Goal: Task Accomplishment & Management: Use online tool/utility

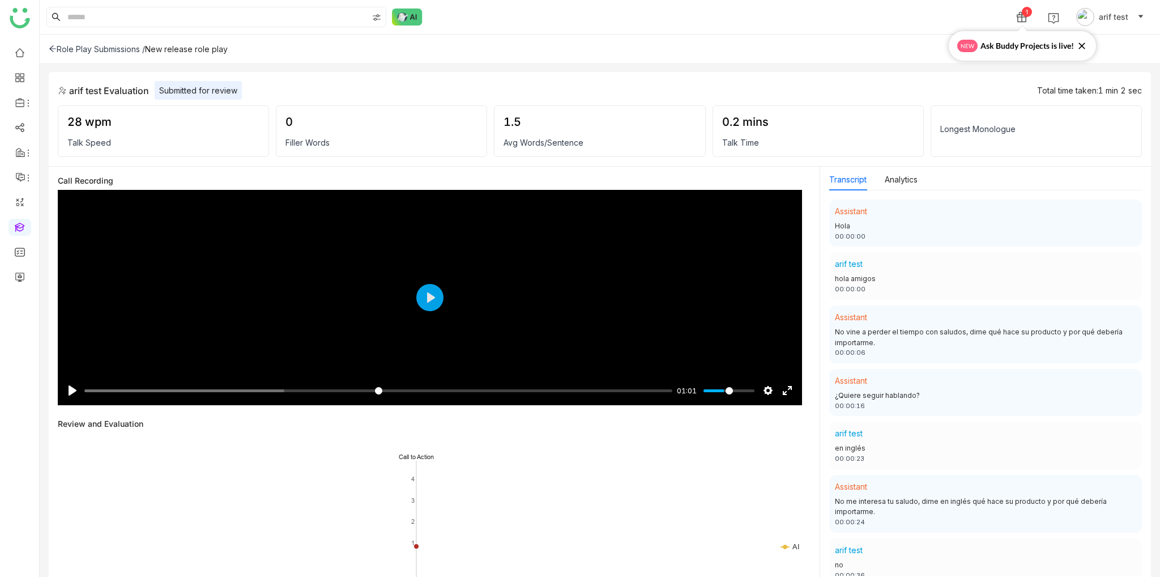
click at [911, 336] on div "No vine a perder el tiempo con saludos, dime qué hace su producto y por qué deb…" at bounding box center [985, 338] width 301 height 22
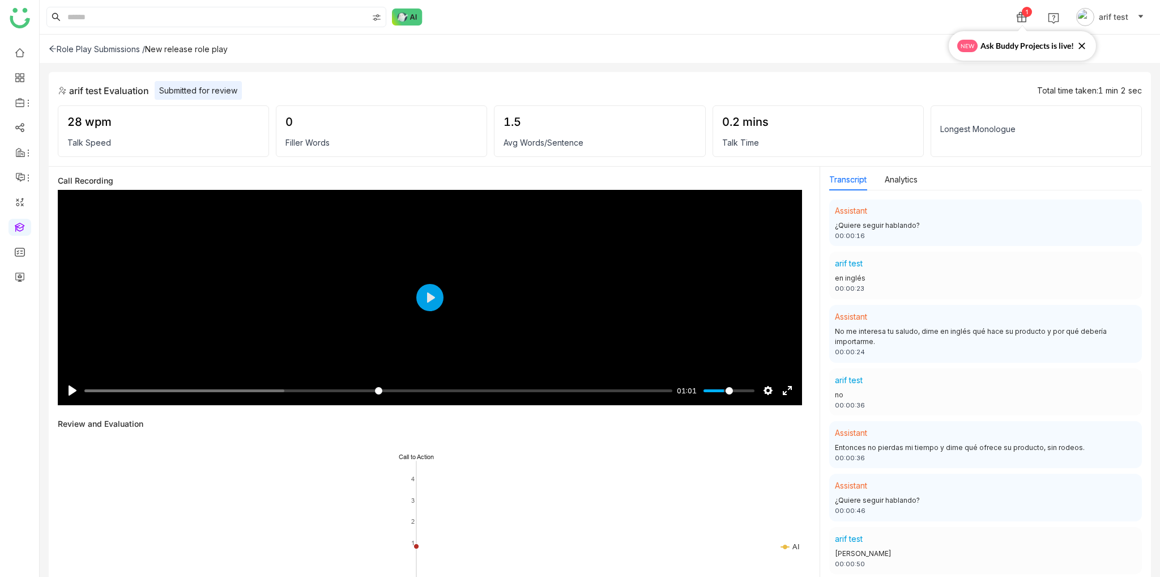
scroll to position [226, 0]
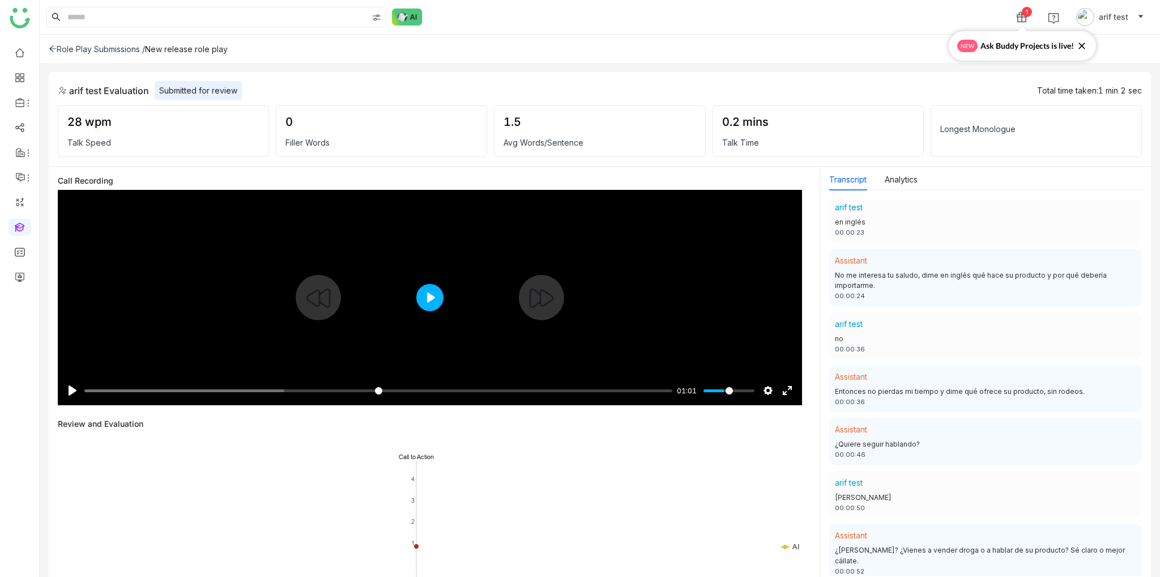
click at [428, 293] on button "Play" at bounding box center [429, 297] width 27 height 27
click at [567, 387] on input "Seek" at bounding box center [375, 390] width 583 height 11
type input "*****"
type input "***"
type input "****"
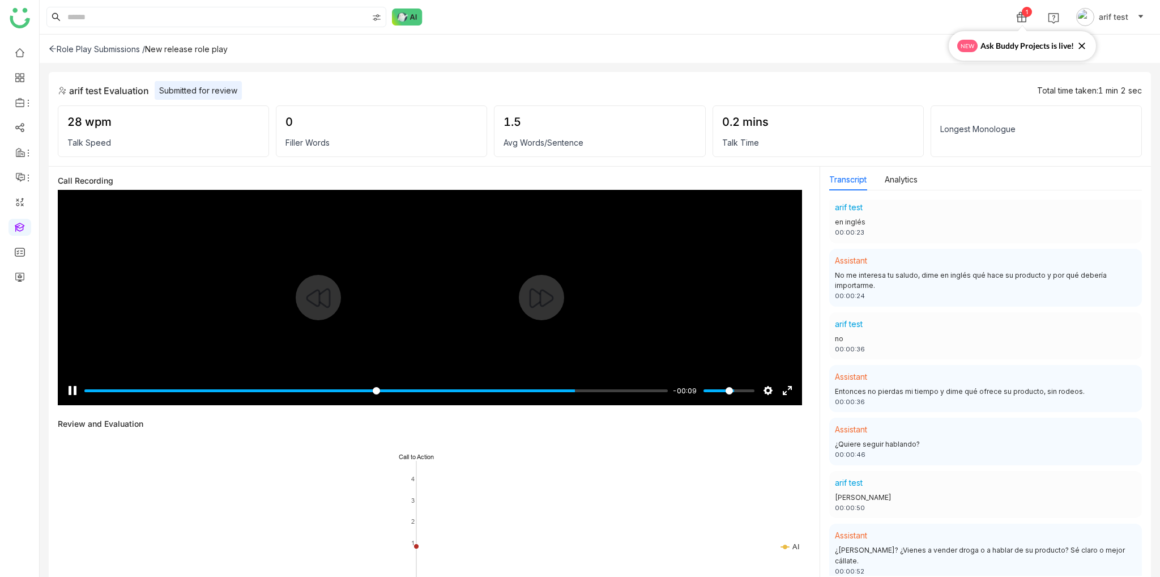
type input "*"
type input "*****"
drag, startPoint x: 730, startPoint y: 386, endPoint x: 752, endPoint y: 386, distance: 22.7
type input "*"
click at [752, 386] on input "Volume" at bounding box center [728, 390] width 51 height 11
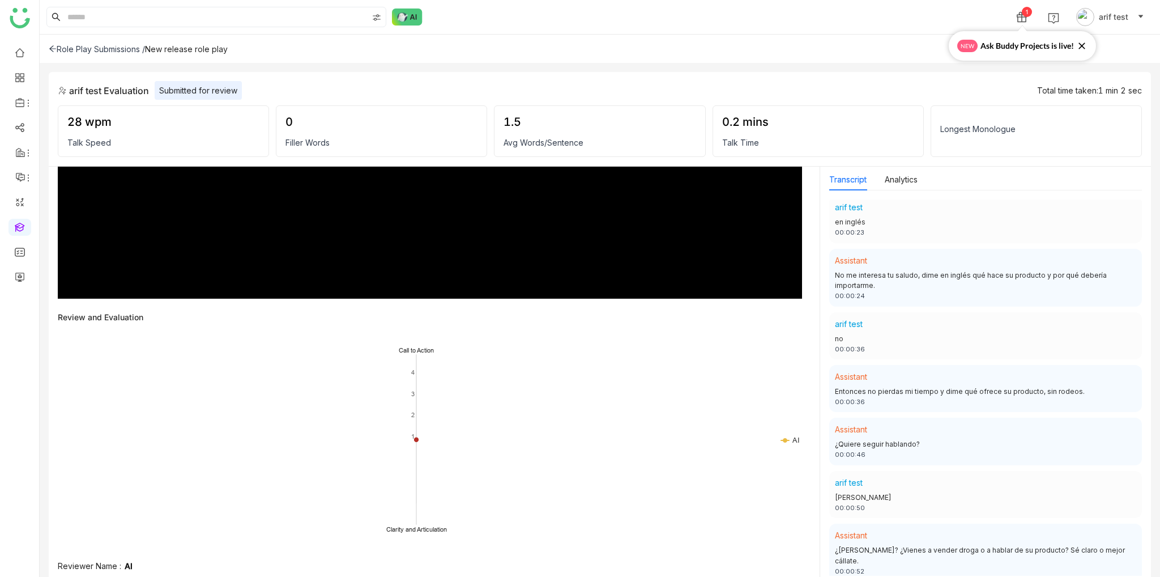
scroll to position [0, 0]
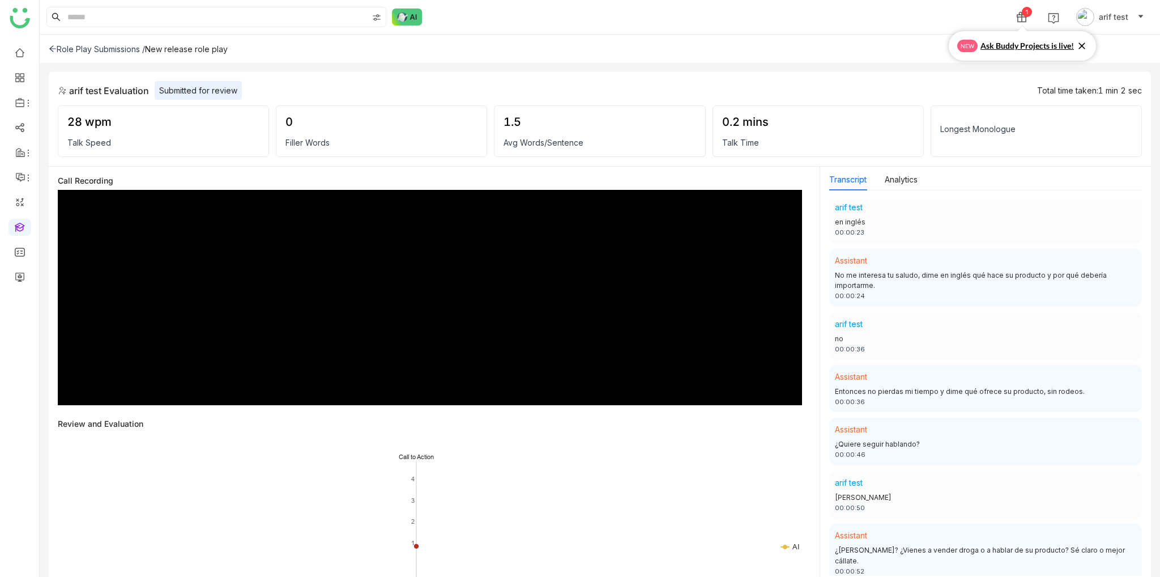
click at [1080, 46] on icon at bounding box center [1081, 45] width 11 height 11
click at [972, 104] on div "arif test Evaluation Submitted for review Total time taken: 1 min 2 sec 28 wpm …" at bounding box center [600, 119] width 1102 height 95
click at [736, 116] on div "0.2 mins" at bounding box center [818, 122] width 192 height 14
click at [368, 135] on div "0 Filler Words" at bounding box center [381, 131] width 211 height 52
click at [275, 139] on div "28 wpm Talk Speed 0 Filler Words 1.5 Avg Words/Sentence 0.2 mins Talk Time Long…" at bounding box center [600, 131] width 1084 height 52
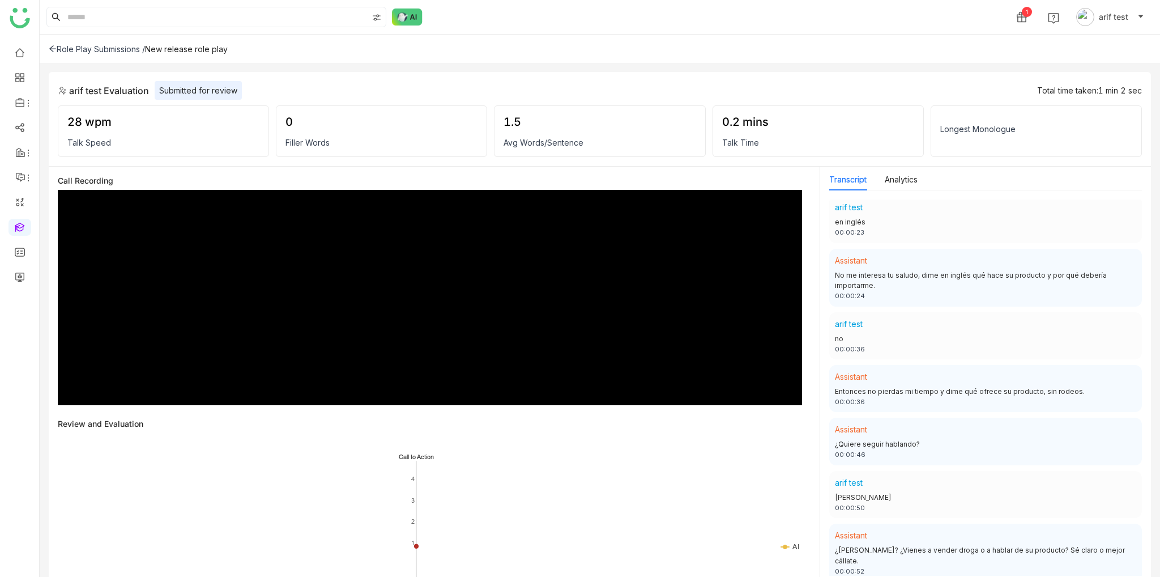
type input "***"
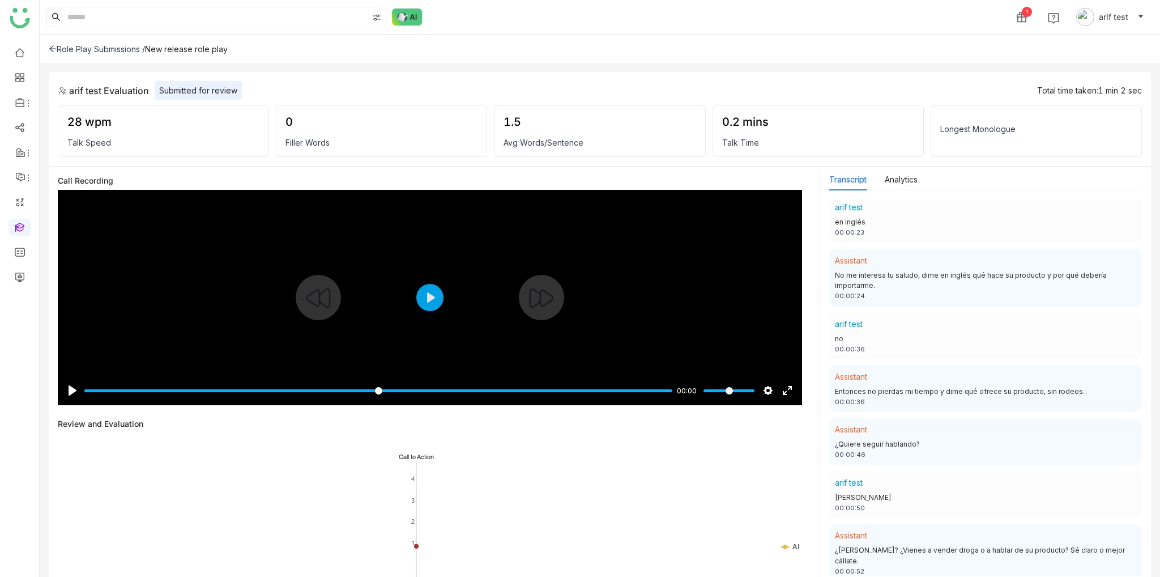
click at [55, 42] on div "Role Play Submissions / New release role play" at bounding box center [600, 49] width 1120 height 28
click at [57, 46] on div "Role Play Submissions /" at bounding box center [97, 49] width 96 height 10
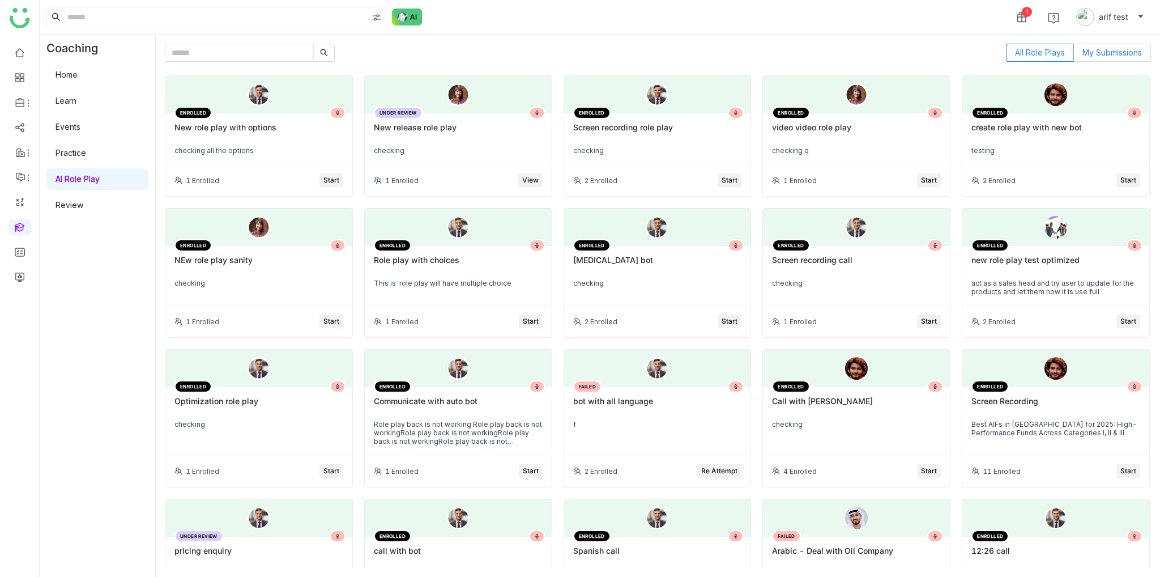
click at [1106, 53] on span "My Submissions" at bounding box center [1111, 53] width 59 height 10
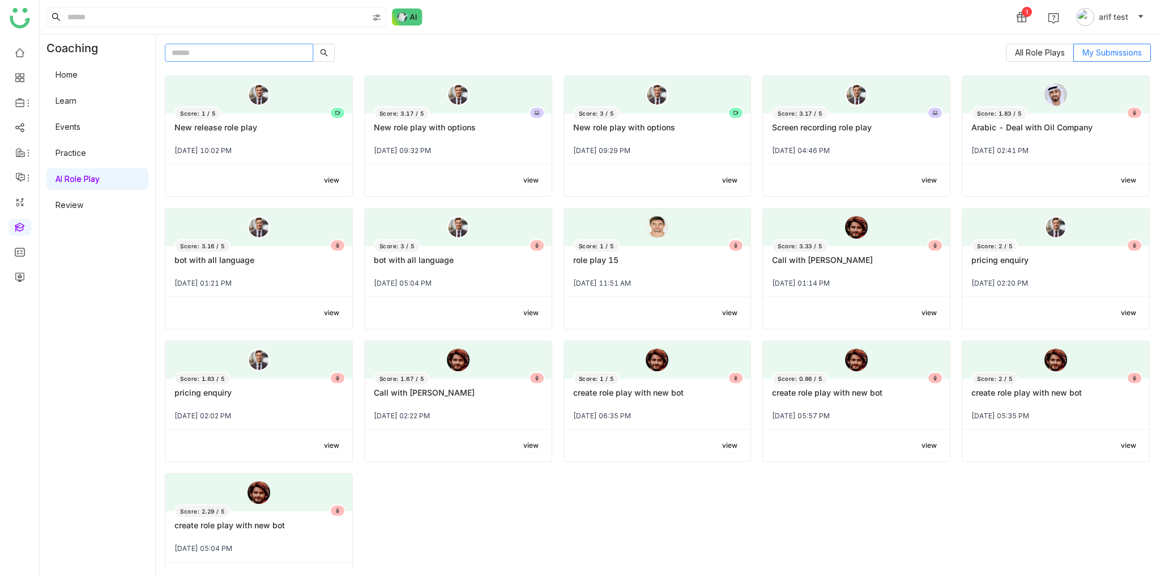
click at [295, 61] on input "text" at bounding box center [239, 53] width 148 height 18
click at [274, 123] on div "New release role play" at bounding box center [258, 131] width 169 height 19
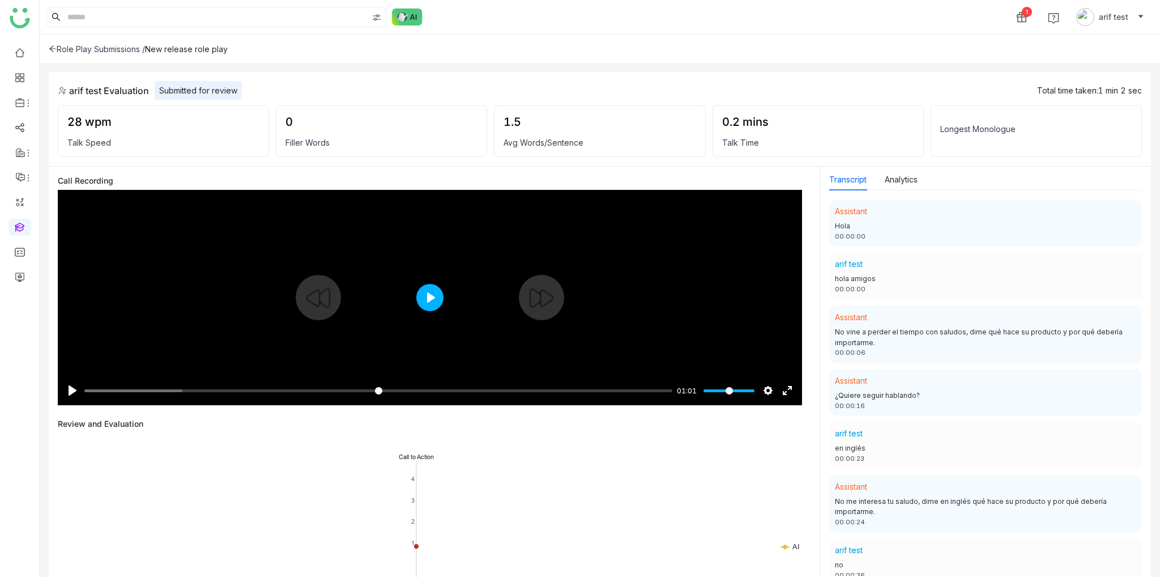
click at [430, 297] on button "Play" at bounding box center [429, 297] width 27 height 27
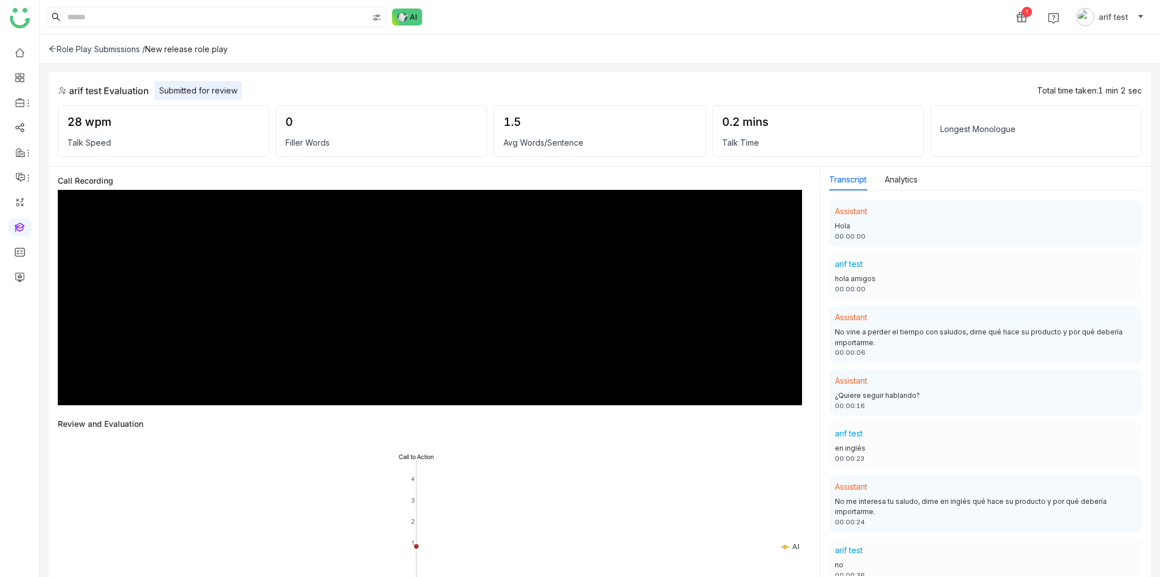
type input "****"
click at [58, 51] on div "Role Play Submissions /" at bounding box center [97, 49] width 96 height 10
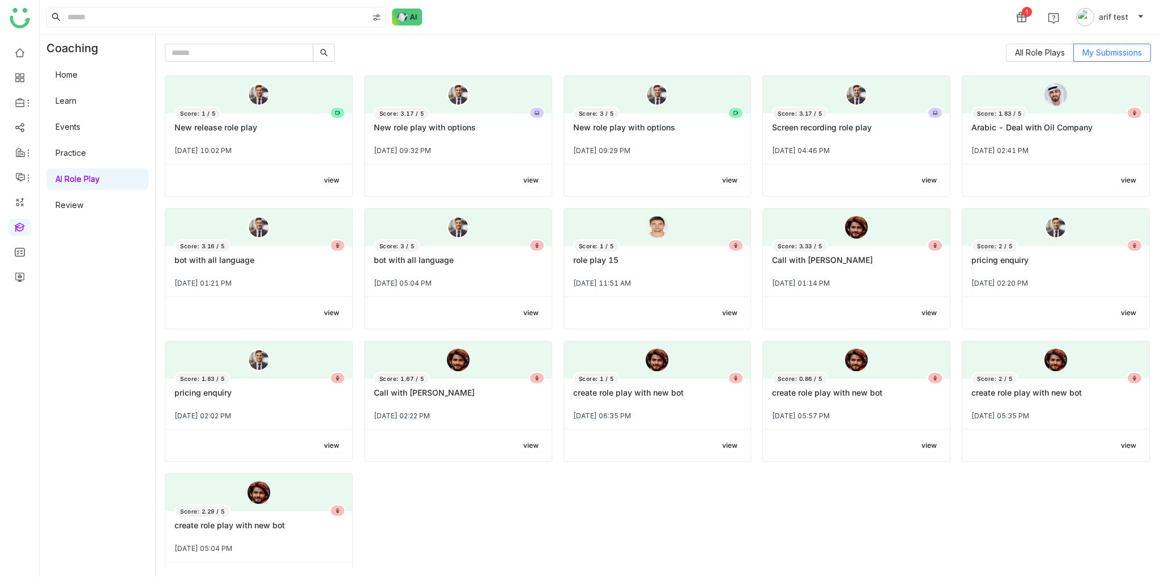
click at [95, 184] on link "AI Role Play" at bounding box center [78, 179] width 44 height 10
click at [277, 125] on div "New release role play" at bounding box center [258, 131] width 169 height 19
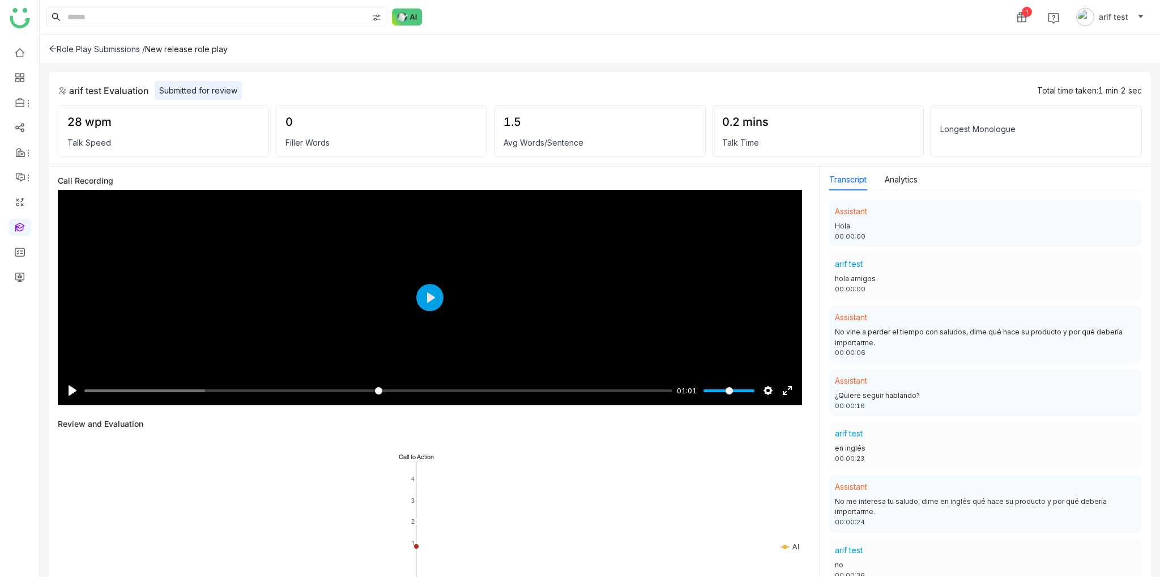
click at [73, 49] on div "Role Play Submissions /" at bounding box center [97, 49] width 96 height 10
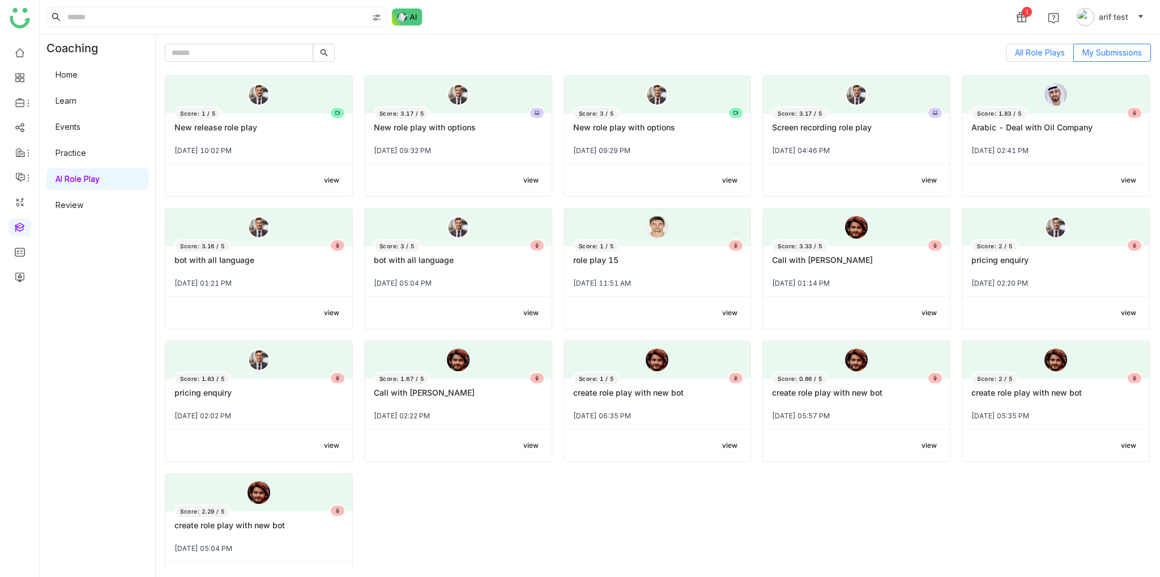
click at [1022, 49] on span "All Role Plays" at bounding box center [1040, 53] width 50 height 10
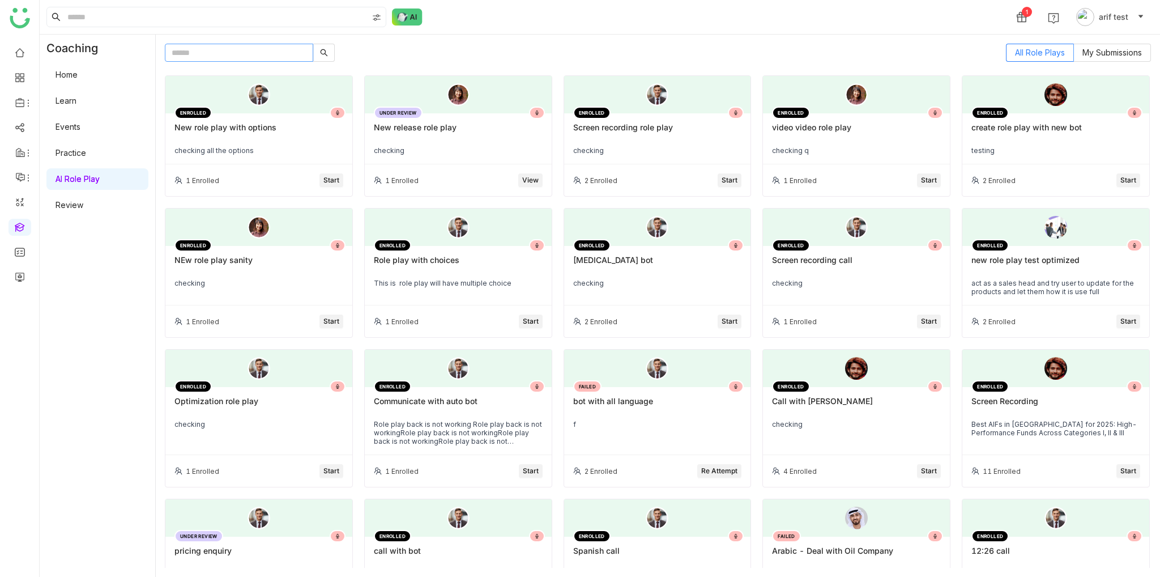
click at [279, 47] on input "text" at bounding box center [239, 53] width 148 height 18
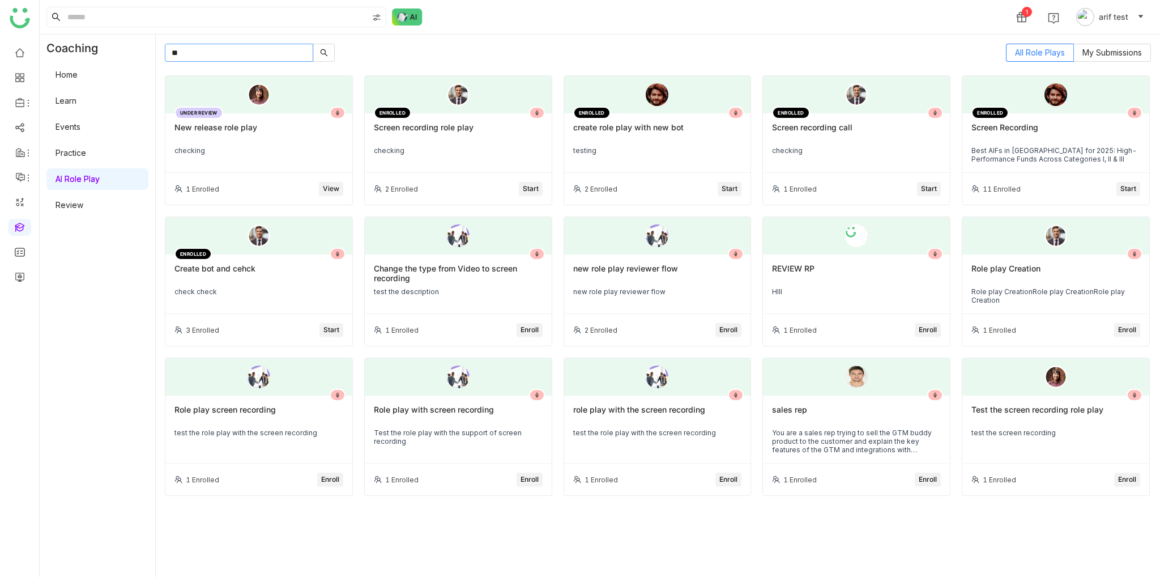
type input "**"
click at [292, 125] on div "New release role play" at bounding box center [258, 131] width 169 height 19
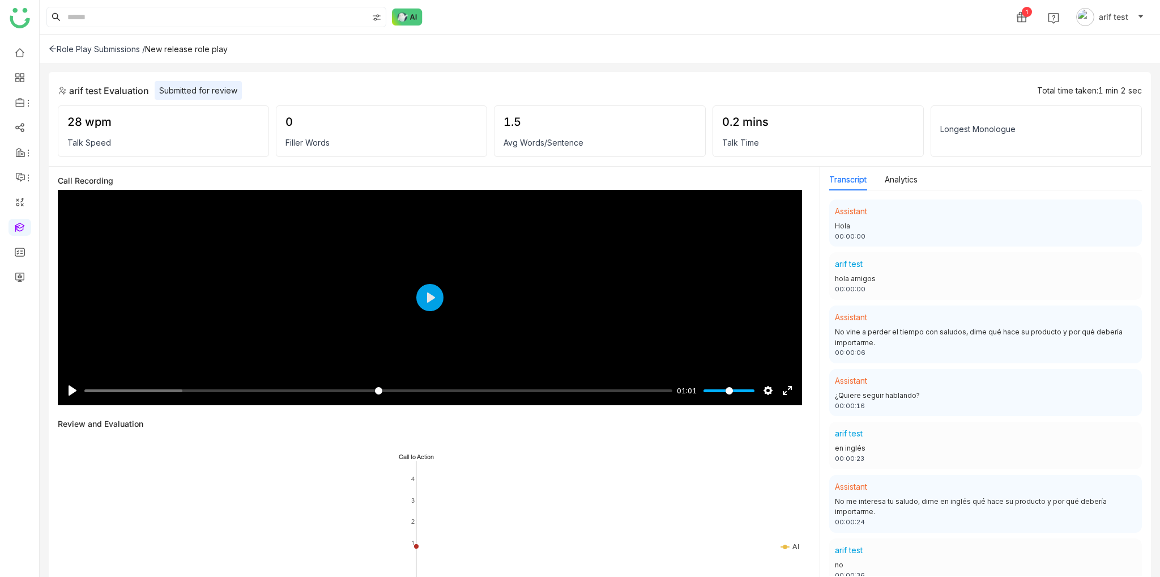
click at [73, 48] on div "Role Play Submissions /" at bounding box center [97, 49] width 96 height 10
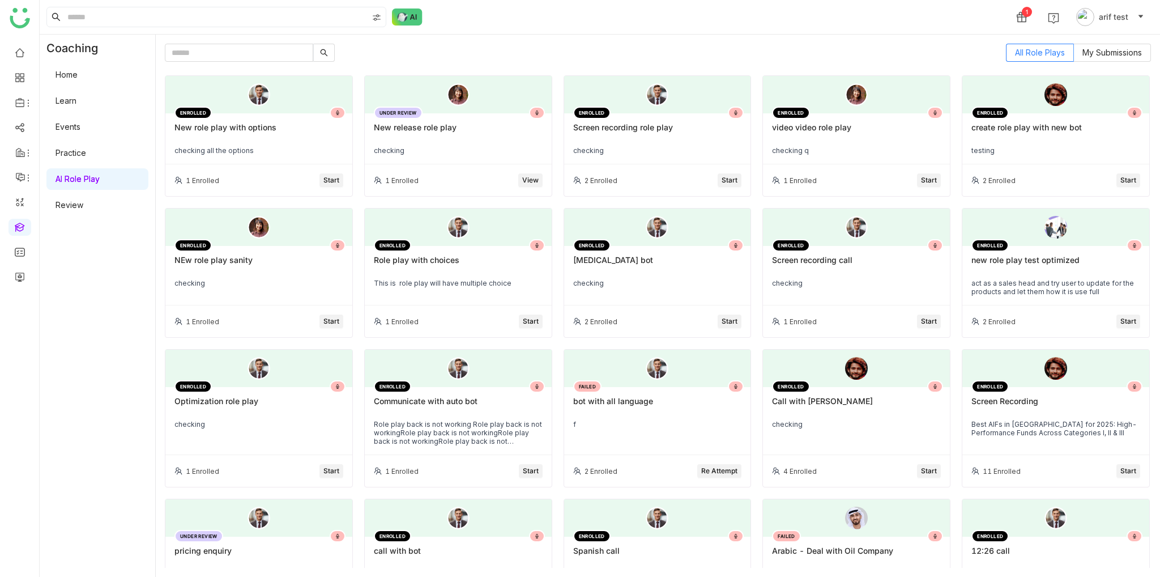
click at [436, 134] on div "New release role play" at bounding box center [458, 131] width 169 height 19
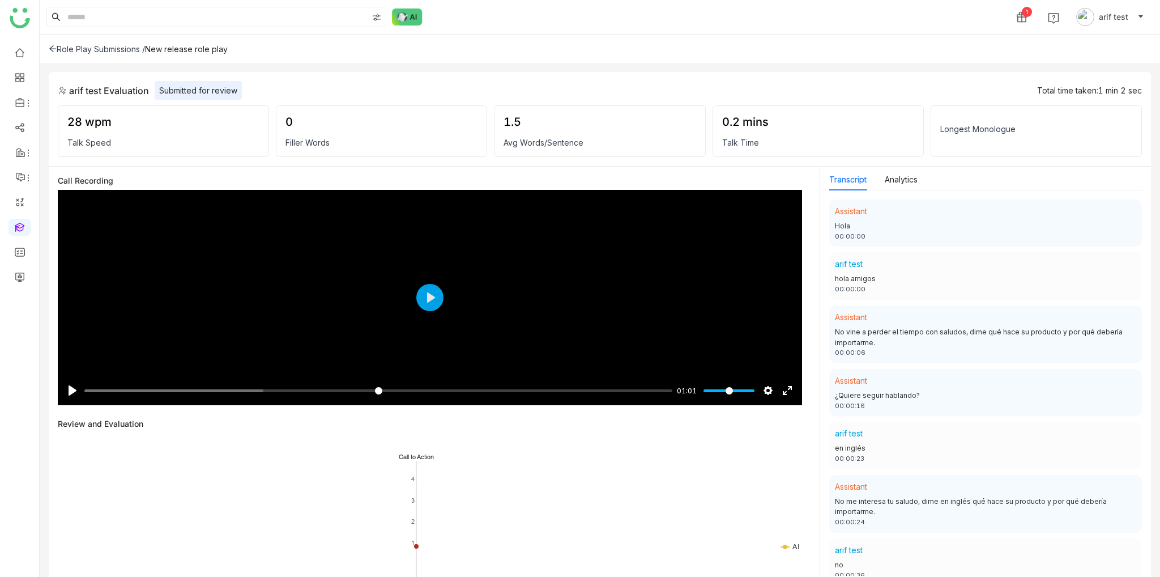
click at [228, 94] on div "Submitted for review" at bounding box center [198, 90] width 87 height 19
click at [52, 43] on div "Role Play Submissions / New release role play" at bounding box center [600, 49] width 1120 height 28
click at [57, 46] on div "Role Play Submissions /" at bounding box center [97, 49] width 96 height 10
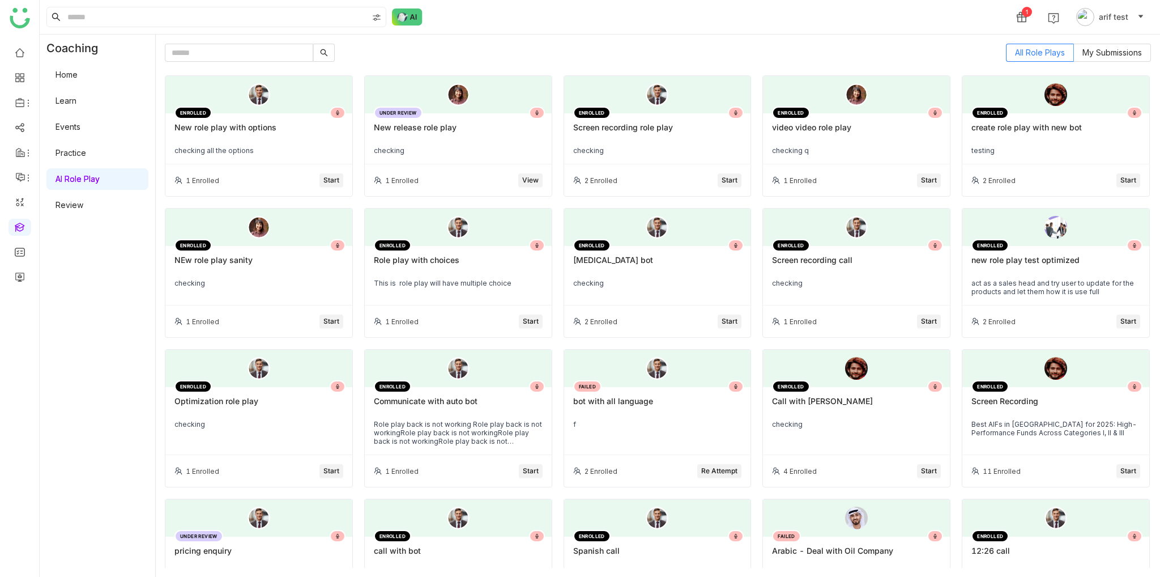
click at [279, 63] on div "All Role Plays My Submissions ENROLLED New role play with options checking all …" at bounding box center [658, 306] width 986 height 524
click at [283, 56] on input "text" at bounding box center [239, 53] width 148 height 18
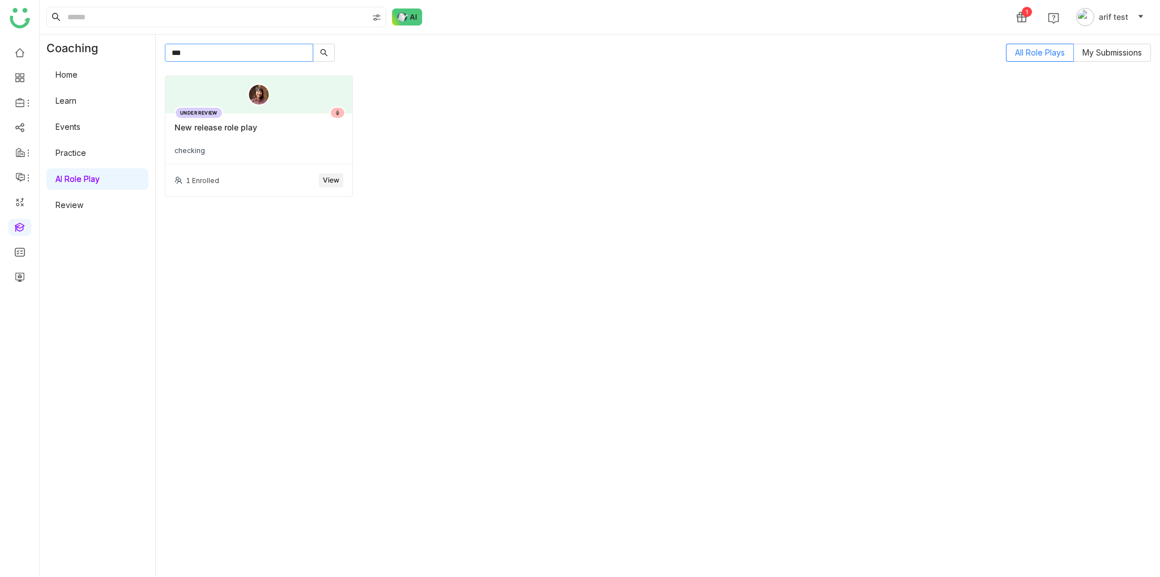
type input "***"
click at [308, 140] on div "New release role play" at bounding box center [258, 131] width 169 height 19
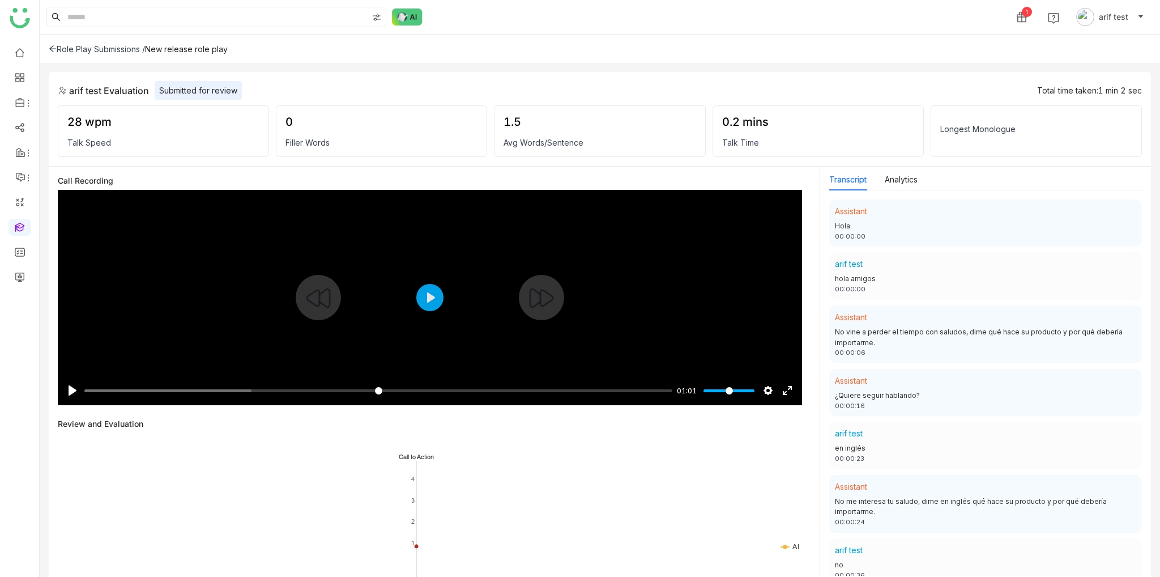
type input "****"
click at [228, 82] on div "Submitted for review" at bounding box center [198, 90] width 87 height 19
click at [60, 38] on div "Role Play Submissions / New release role play" at bounding box center [600, 49] width 1120 height 28
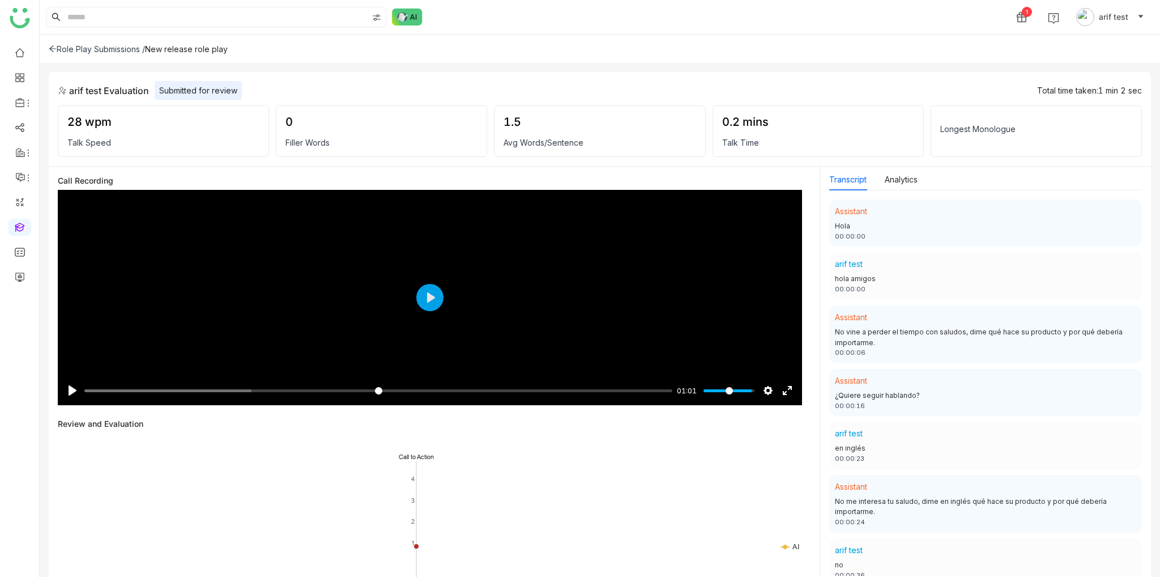
click at [50, 55] on div "Role Play Submissions / New release role play" at bounding box center [600, 49] width 1120 height 28
click at [52, 49] on icon at bounding box center [53, 49] width 8 height 8
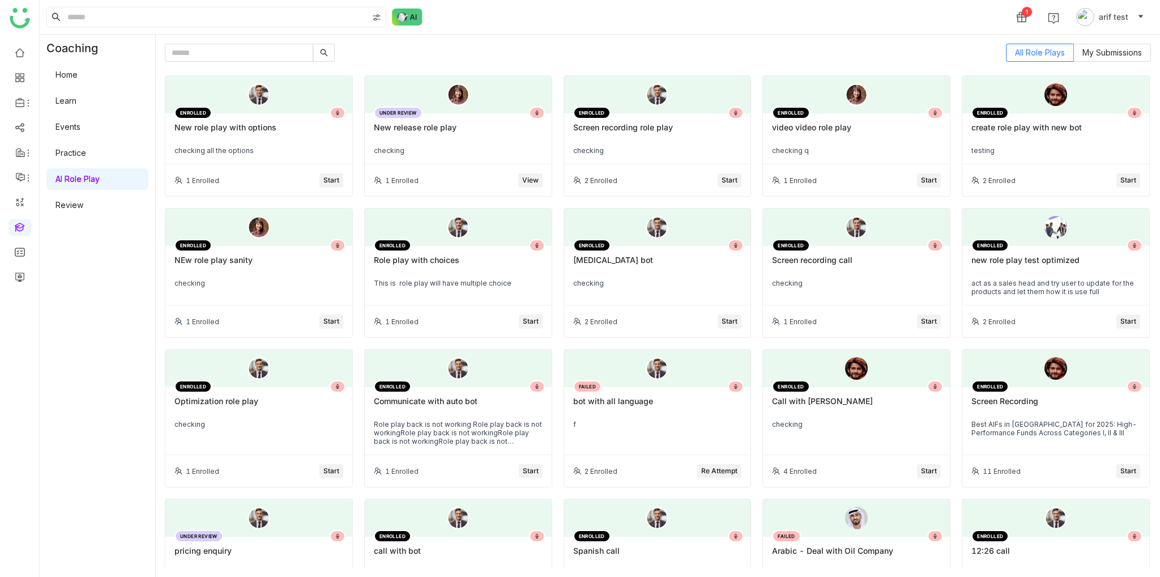
click at [328, 182] on span "Start" at bounding box center [331, 180] width 16 height 11
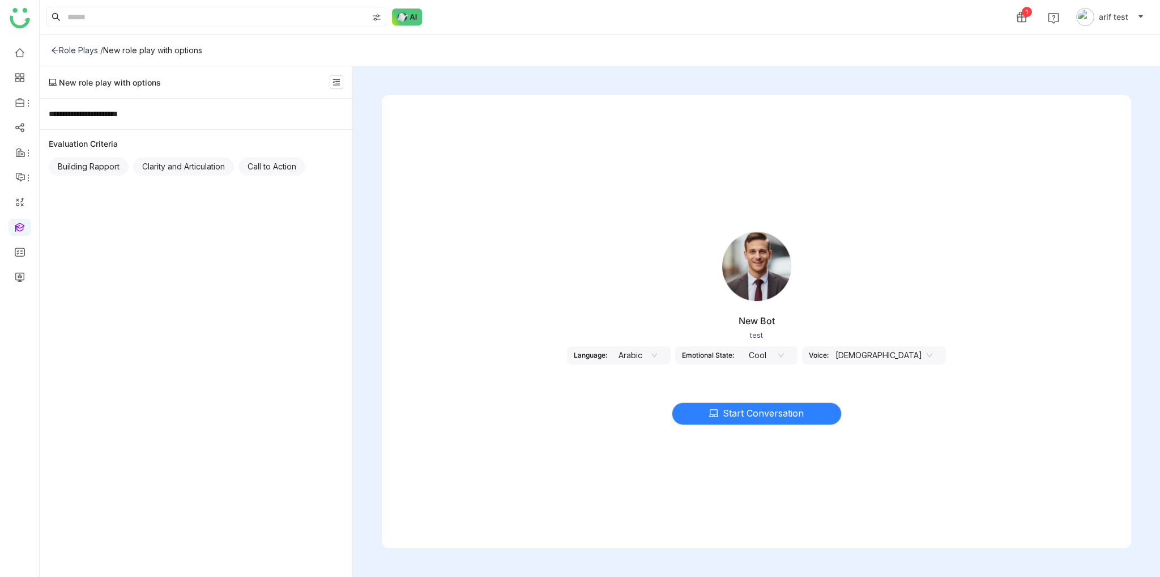
click at [56, 45] on div "Role Plays /" at bounding box center [77, 50] width 52 height 10
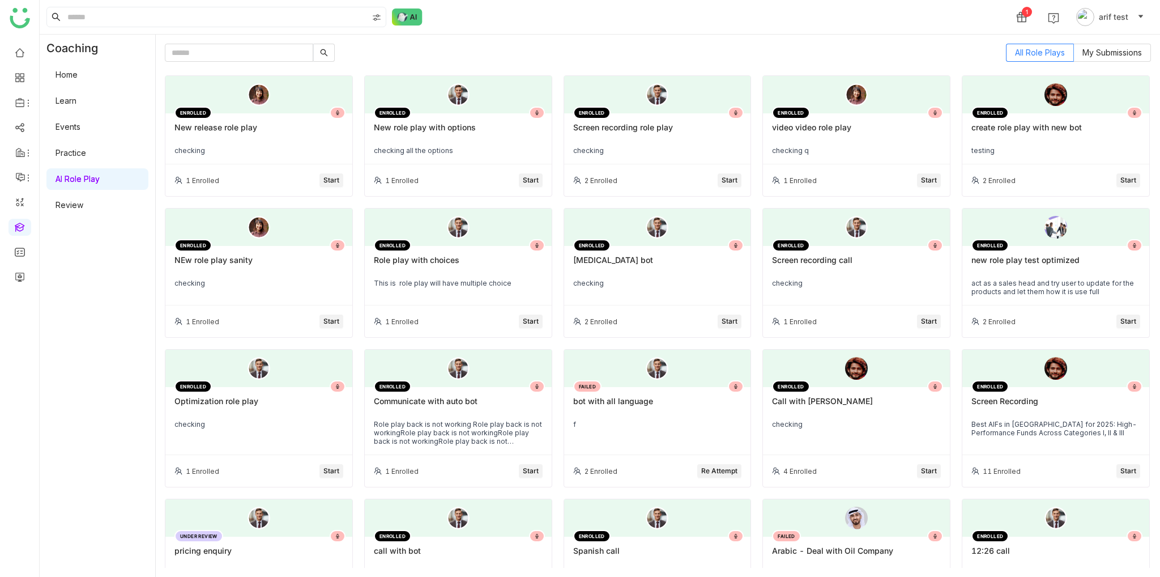
click at [342, 173] on div "1 Enrolled Start" at bounding box center [258, 180] width 187 height 32
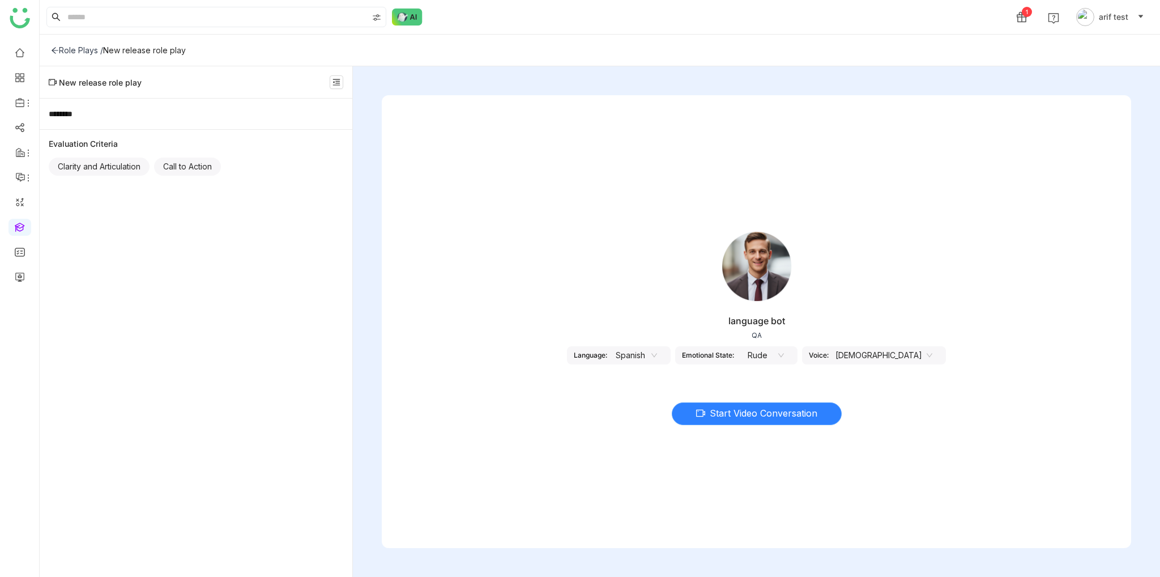
click at [799, 410] on span "Start Video Conversation" at bounding box center [764, 413] width 108 height 14
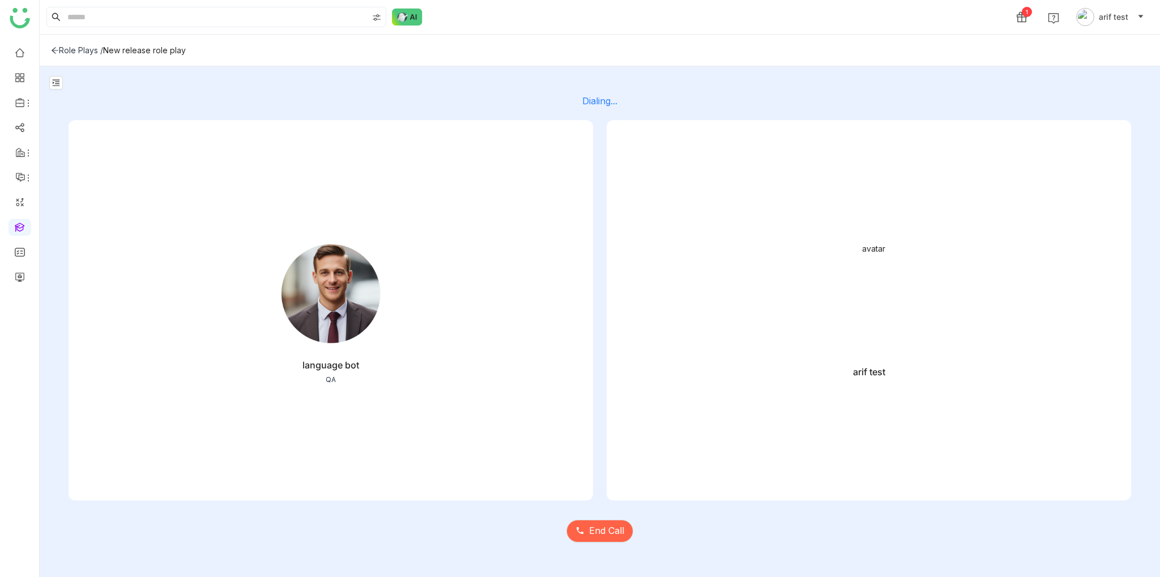
click at [629, 542] on div "End Call" at bounding box center [600, 524] width 1063 height 48
click at [602, 529] on span "End Call" at bounding box center [606, 530] width 35 height 14
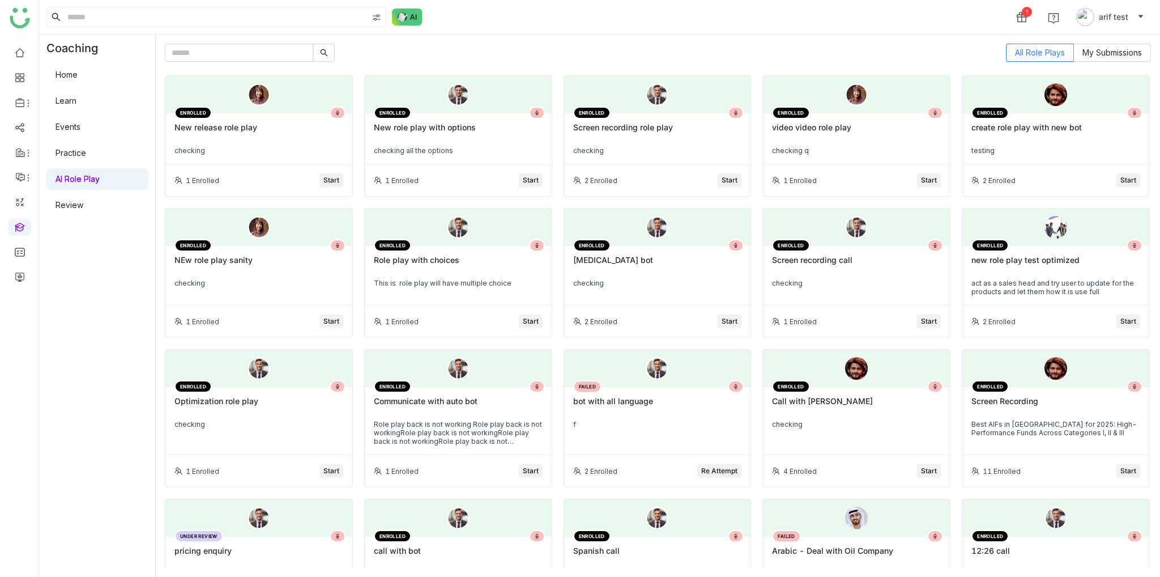
click at [254, 148] on div "checking" at bounding box center [258, 150] width 169 height 8
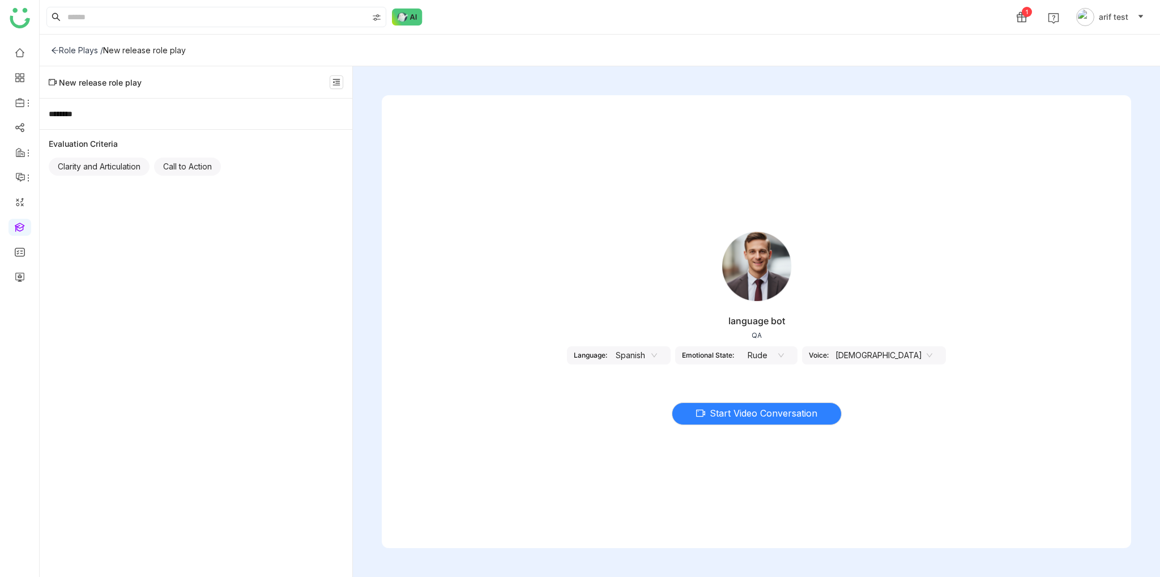
click at [59, 46] on div "Role Plays /" at bounding box center [77, 50] width 52 height 10
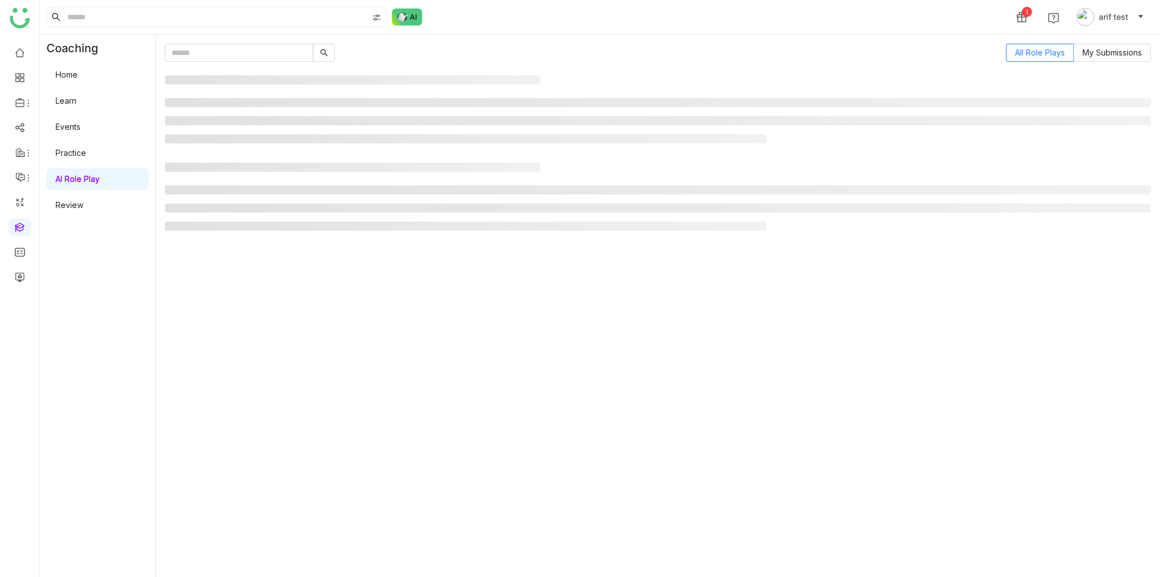
click at [255, 58] on input "text" at bounding box center [239, 53] width 148 height 18
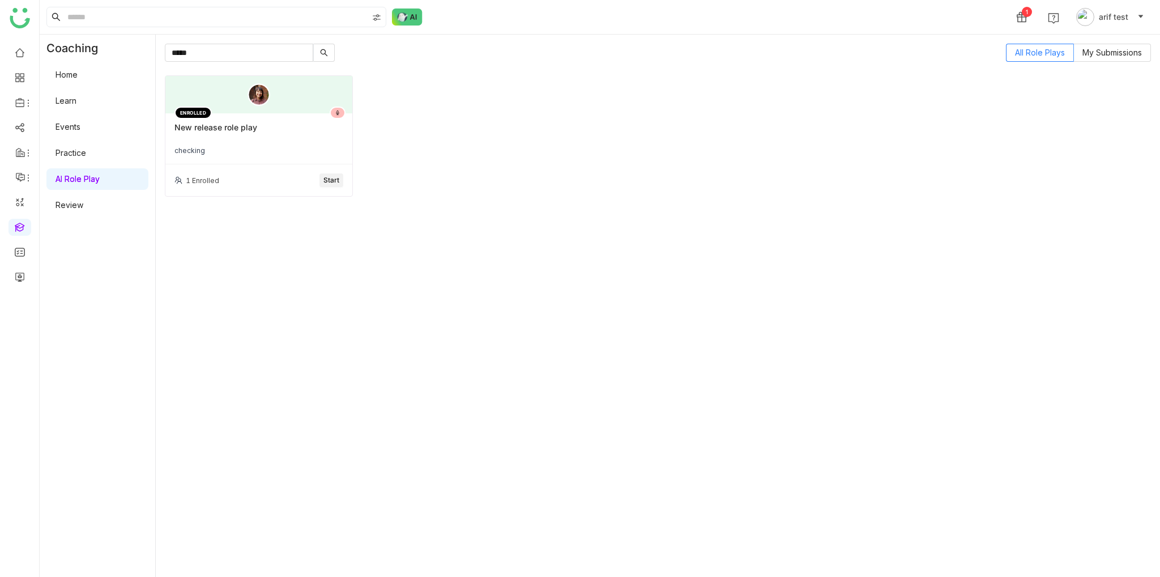
type input "*****"
click at [265, 128] on div "New release role play" at bounding box center [258, 131] width 169 height 19
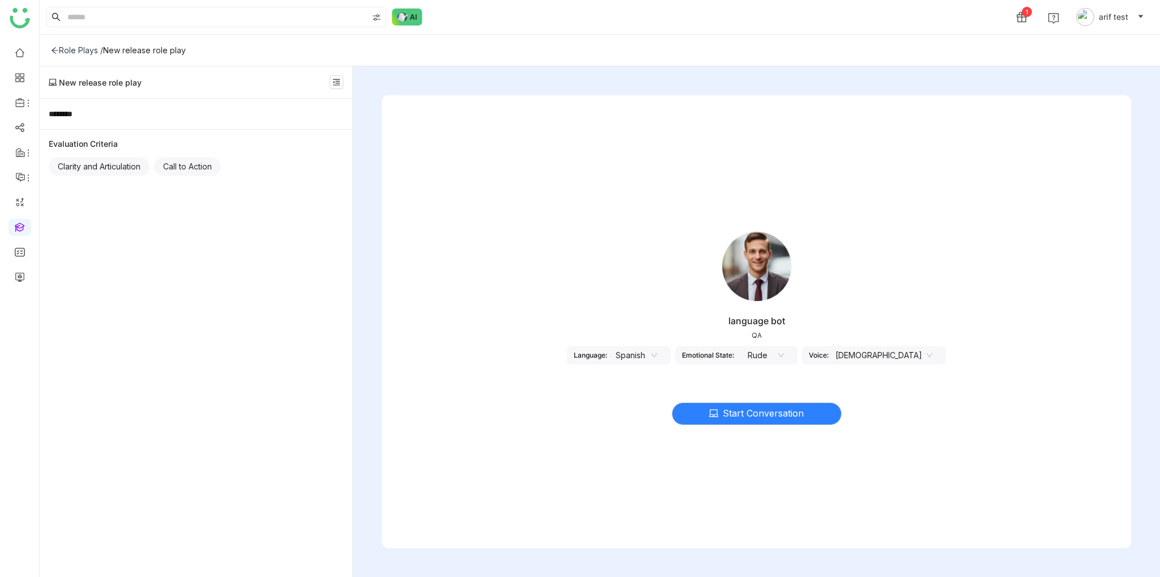
click at [657, 349] on nz-select-item "Spanish" at bounding box center [635, 355] width 43 height 17
click at [661, 414] on div "English - India" at bounding box center [662, 413] width 43 height 12
click at [650, 349] on nz-select-item "English - India" at bounding box center [635, 355] width 125 height 17
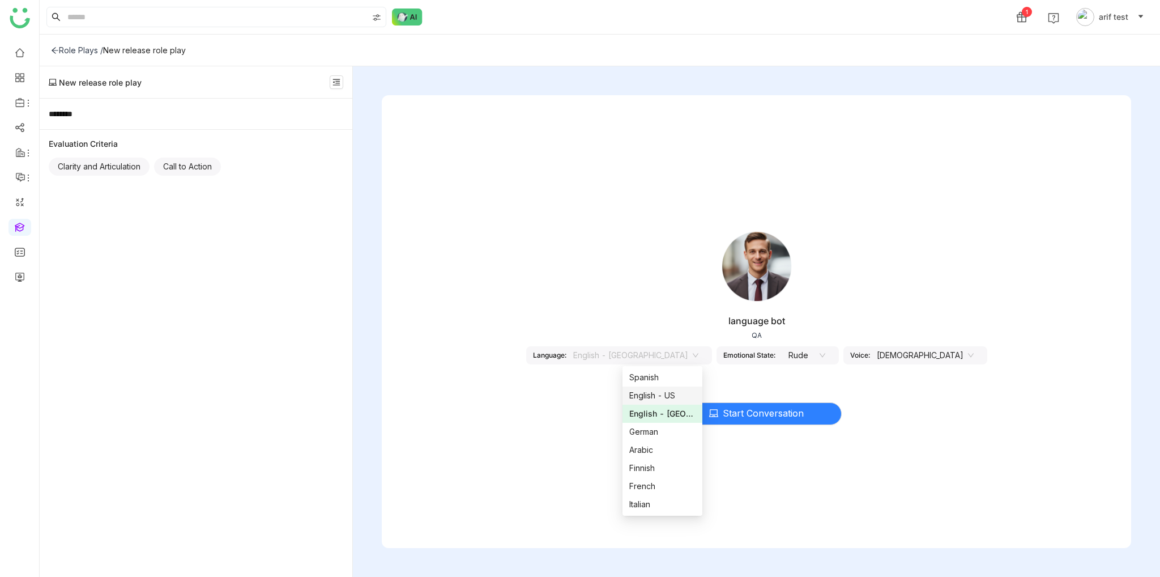
click at [662, 394] on div "English - US" at bounding box center [662, 395] width 67 height 12
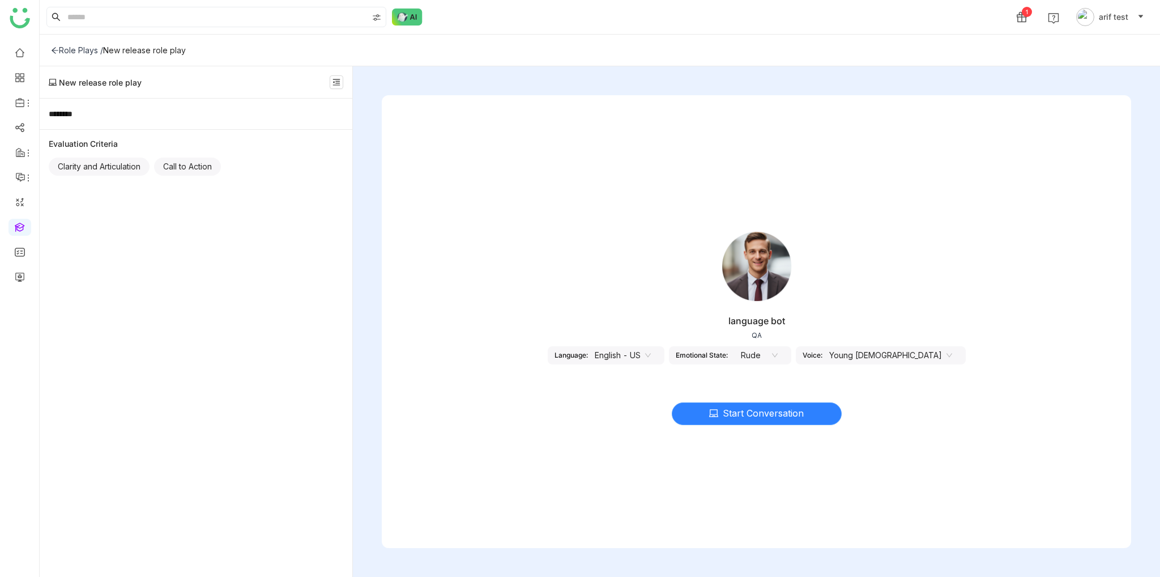
click at [760, 418] on span "Start Conversation" at bounding box center [763, 413] width 81 height 14
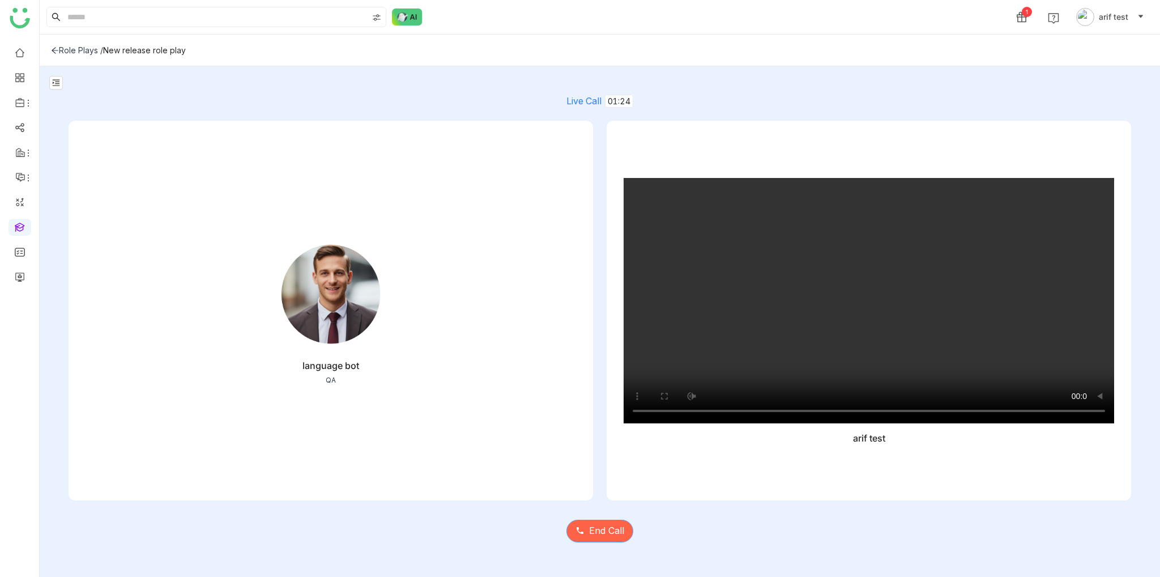
click at [609, 532] on span "End Call" at bounding box center [606, 530] width 35 height 14
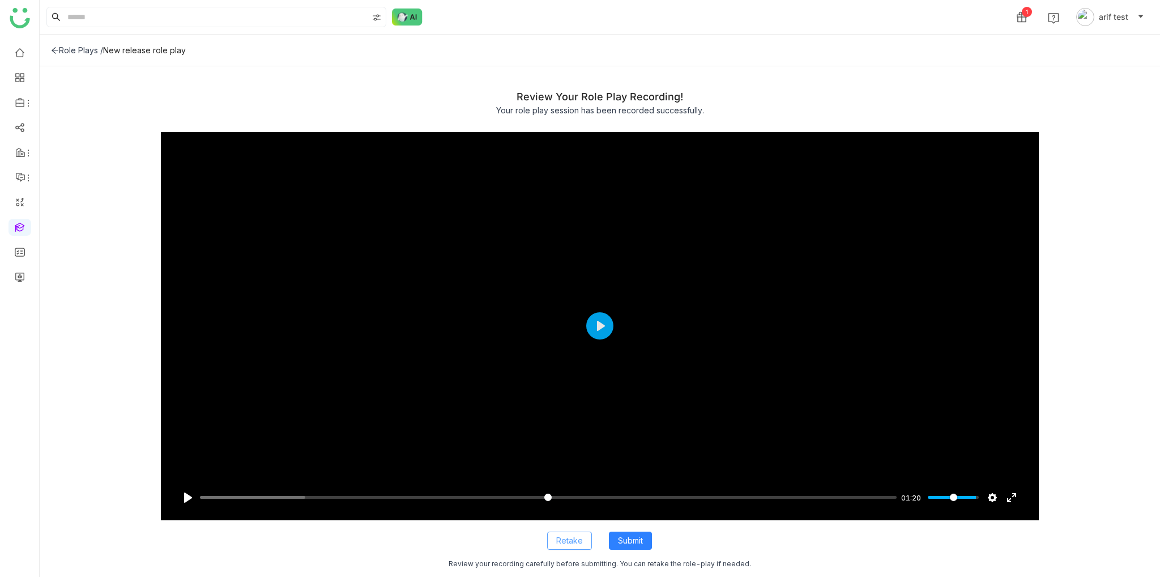
click at [578, 548] on button "Retake" at bounding box center [569, 540] width 45 height 18
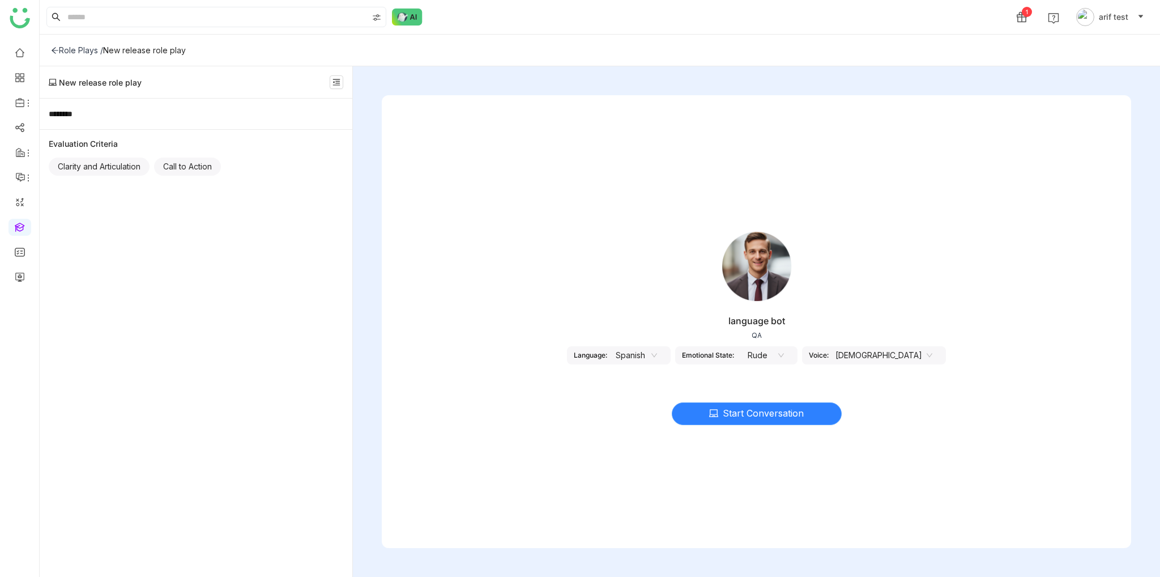
click at [756, 423] on button "Start Conversation" at bounding box center [757, 413] width 170 height 23
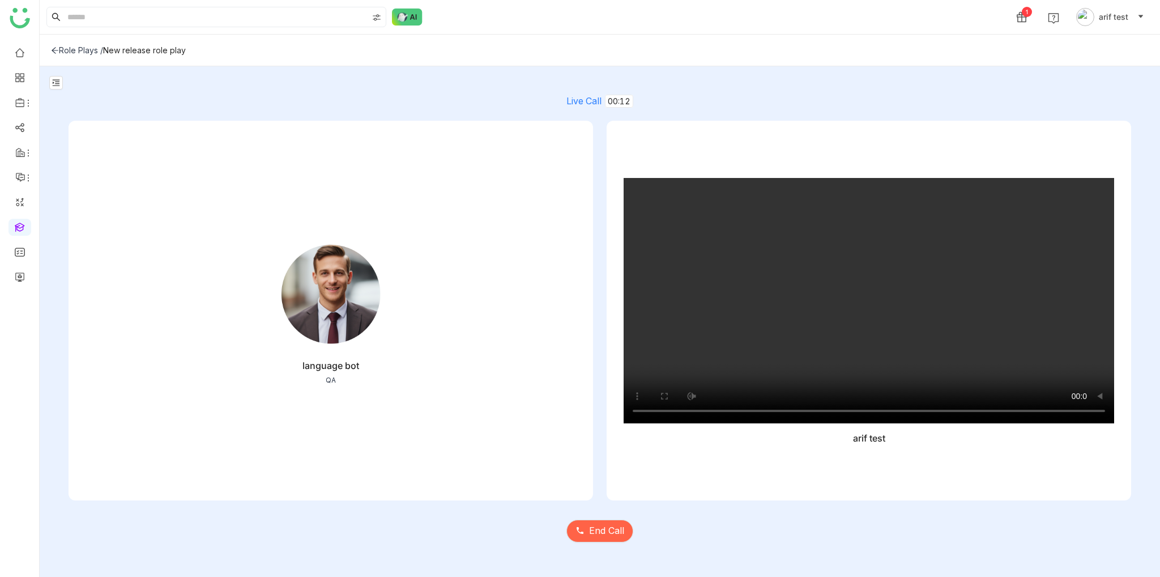
click at [246, 104] on div "Live Call 00:12" at bounding box center [600, 101] width 1063 height 12
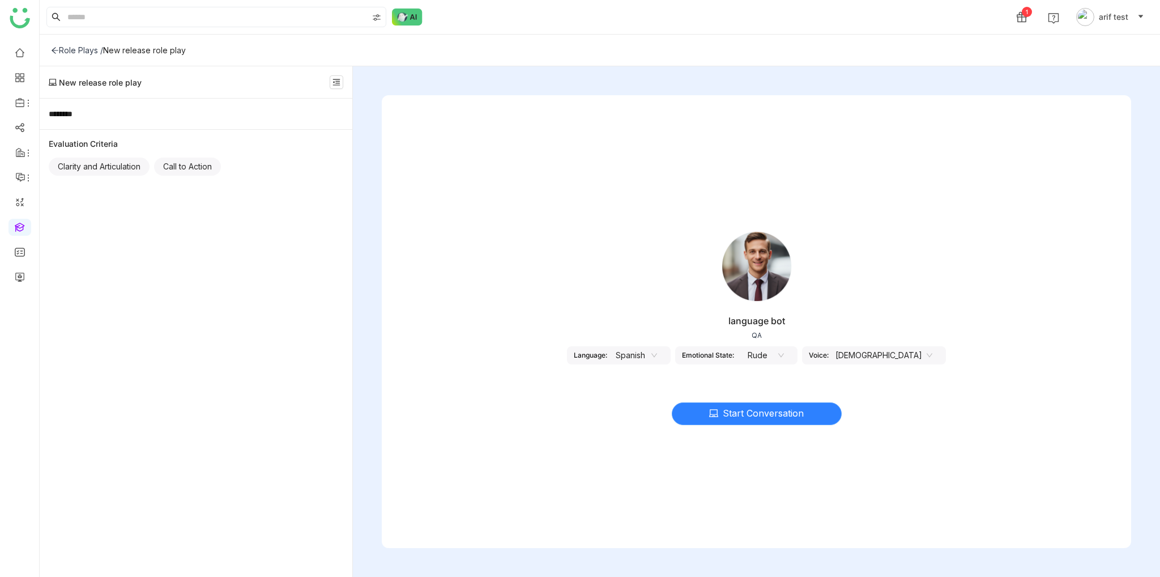
click at [752, 423] on button "Start Conversation" at bounding box center [757, 413] width 170 height 23
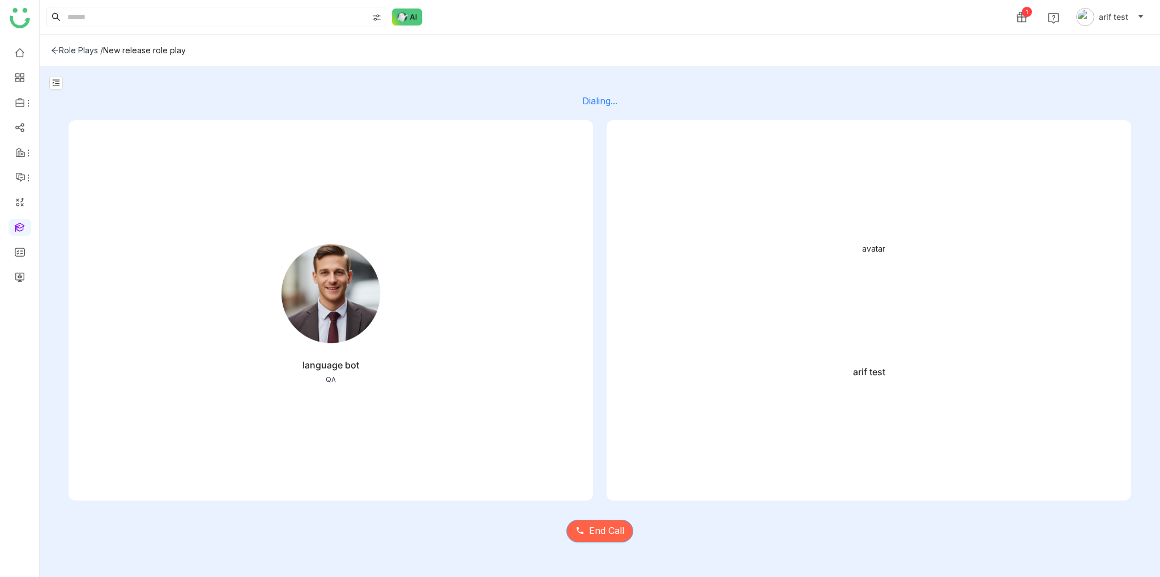
click at [607, 532] on span "End Call" at bounding box center [606, 530] width 35 height 14
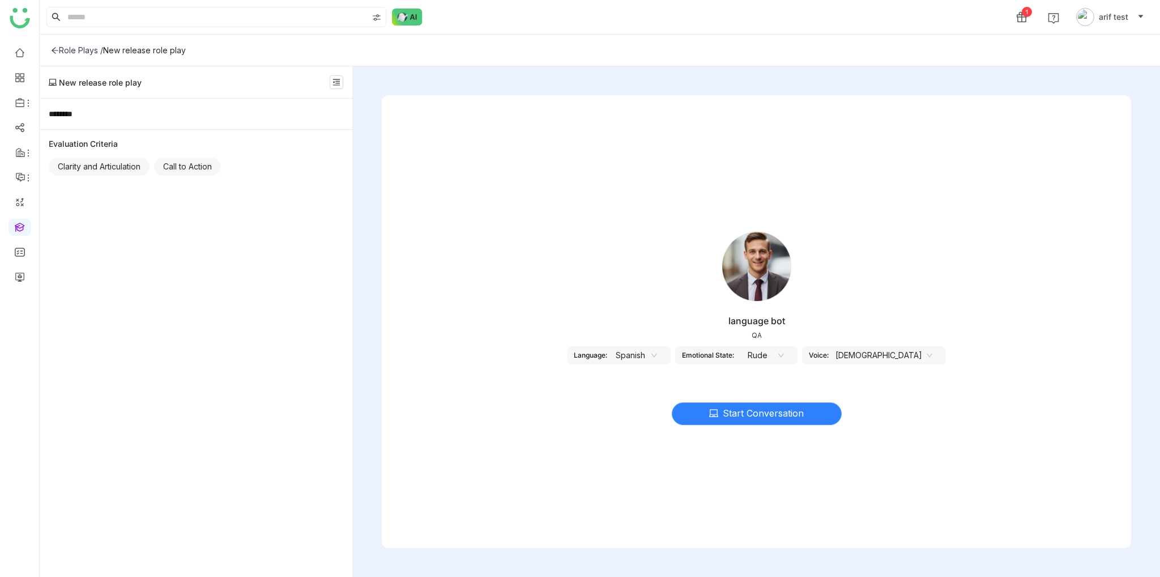
click at [750, 413] on span "Start Conversation" at bounding box center [763, 413] width 81 height 14
click at [760, 419] on span "Start Conversation" at bounding box center [763, 413] width 81 height 14
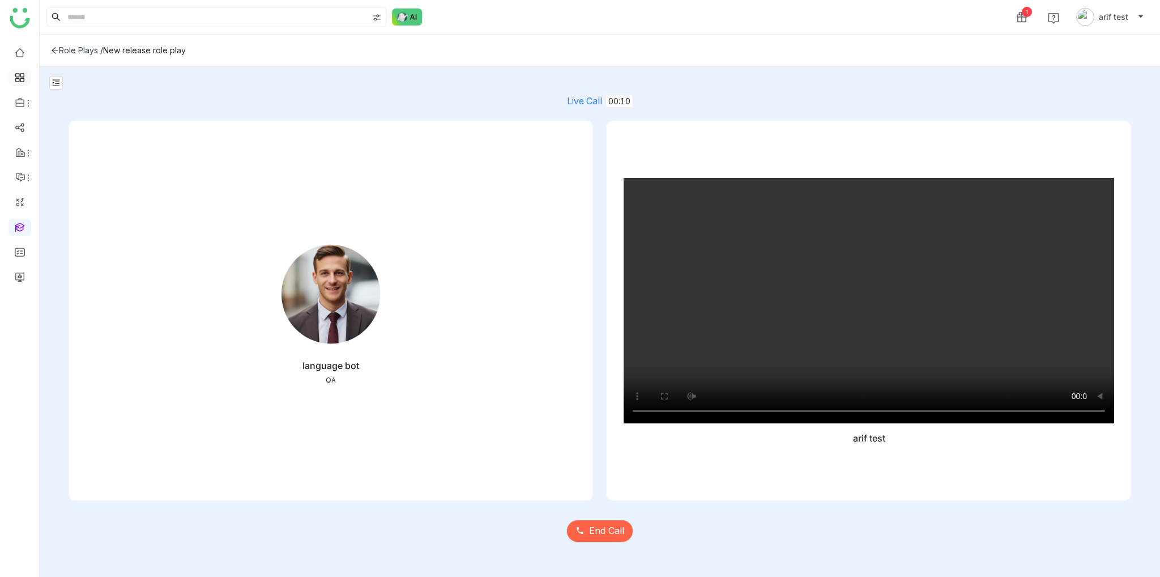
click at [15, 74] on link at bounding box center [20, 77] width 10 height 10
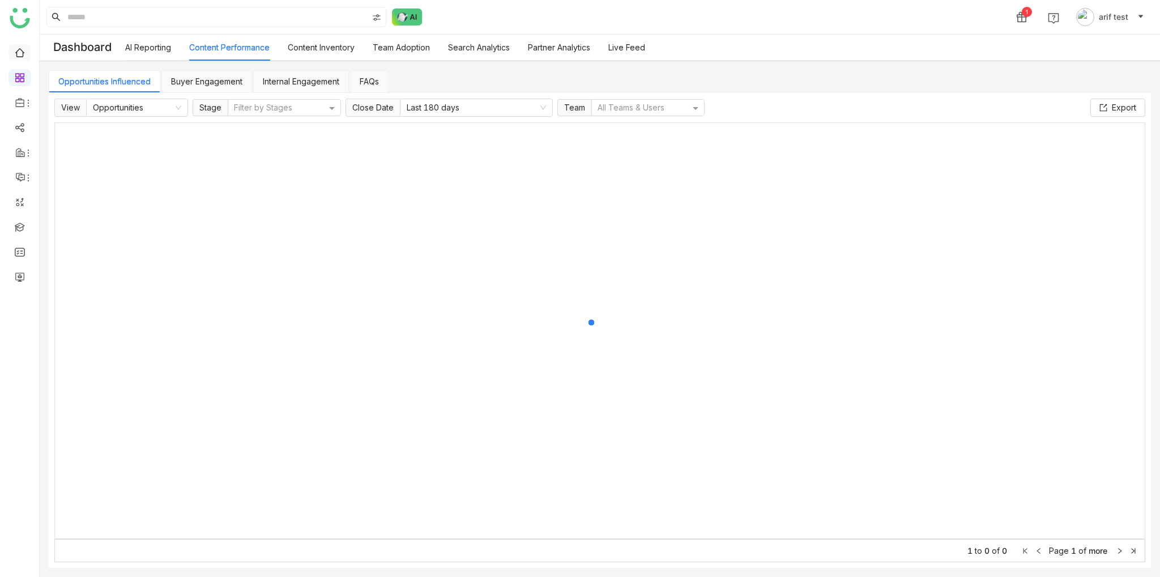
click at [23, 55] on link at bounding box center [20, 52] width 10 height 10
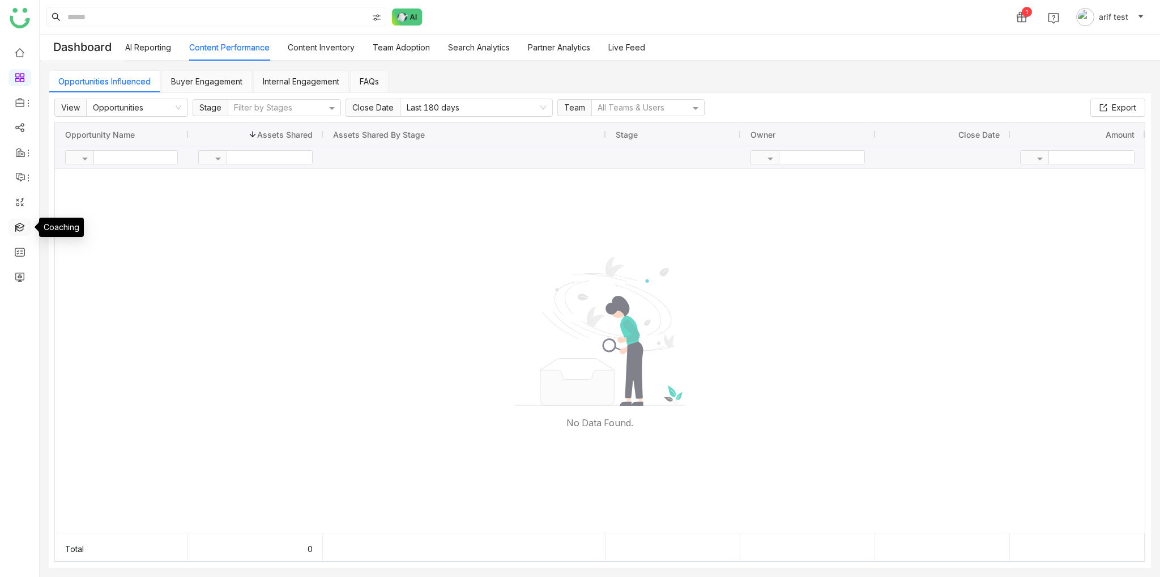
click at [25, 221] on link at bounding box center [20, 226] width 10 height 10
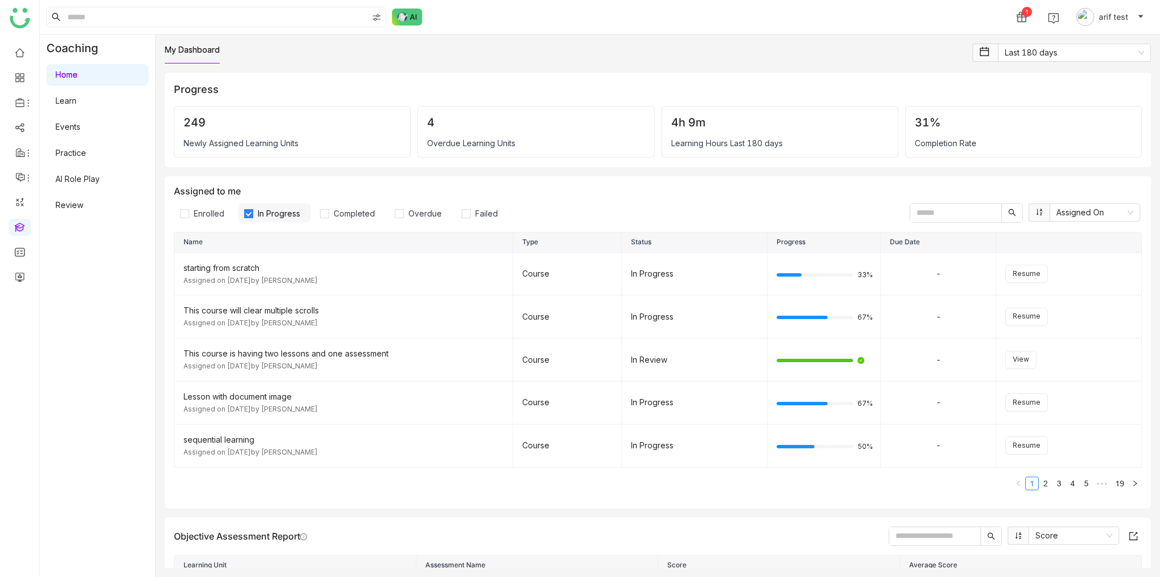
click at [82, 175] on link "AI Role Play" at bounding box center [78, 179] width 44 height 10
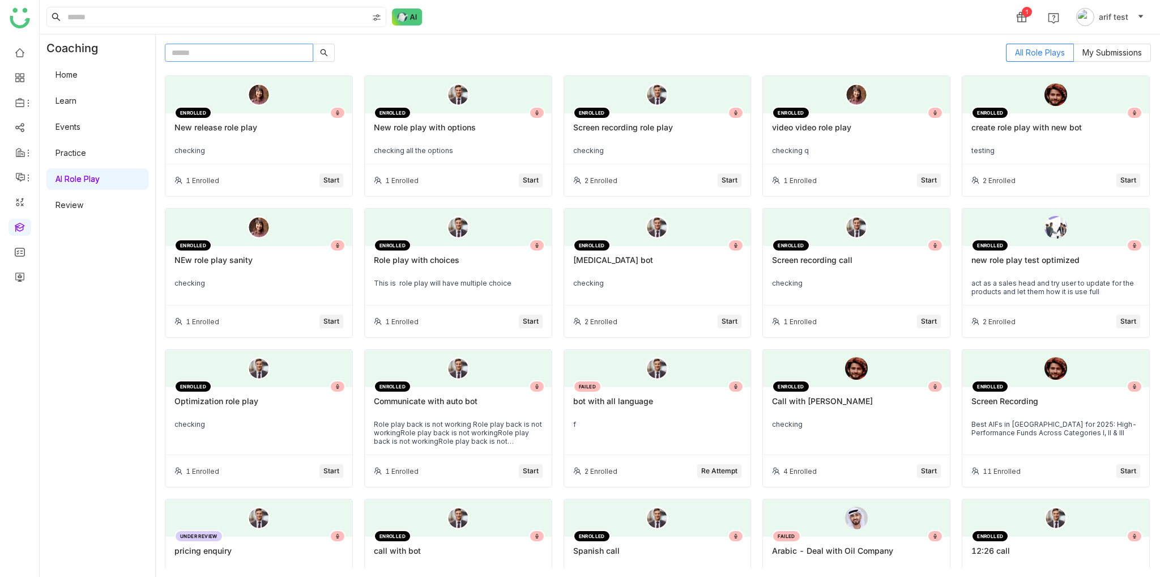
click at [267, 50] on input "text" at bounding box center [239, 53] width 148 height 18
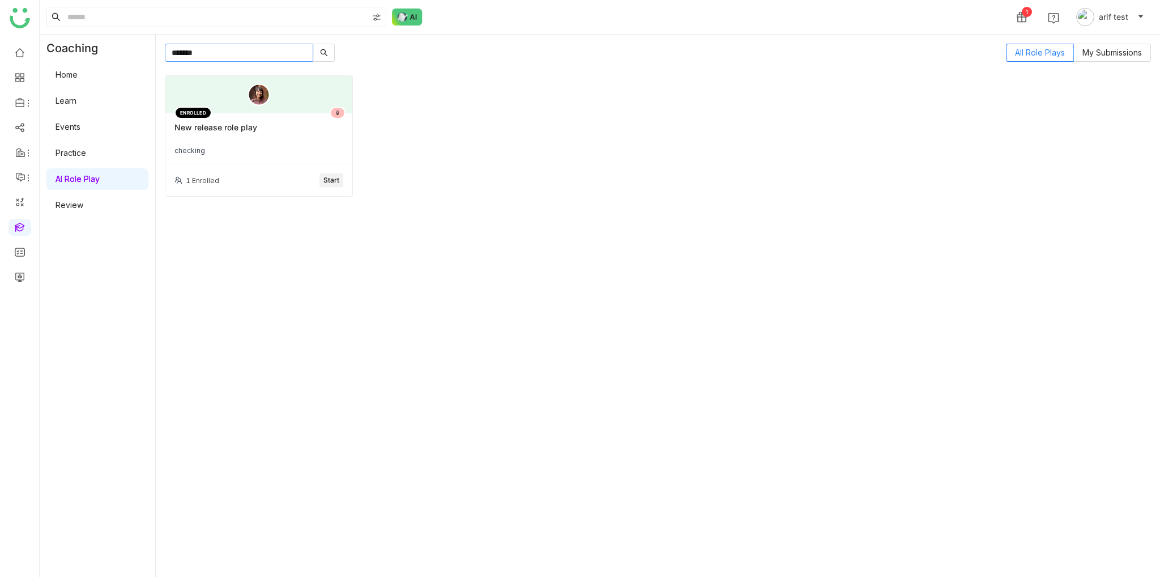
type input "*******"
click at [280, 118] on div "ENROLLED New release role play checking" at bounding box center [258, 138] width 187 height 51
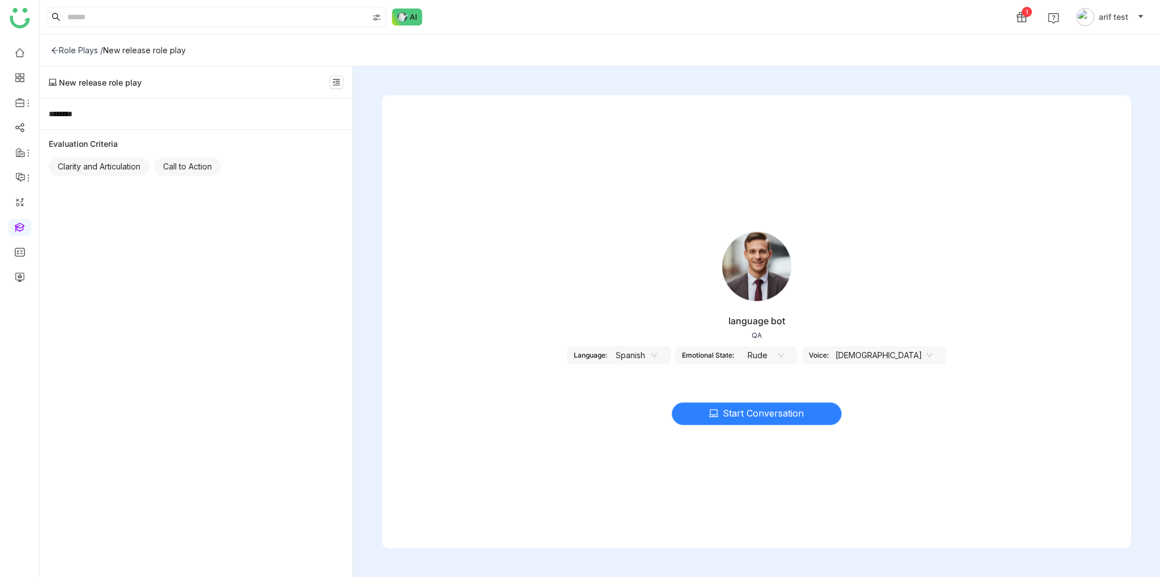
click at [754, 413] on span "Start Conversation" at bounding box center [763, 413] width 81 height 14
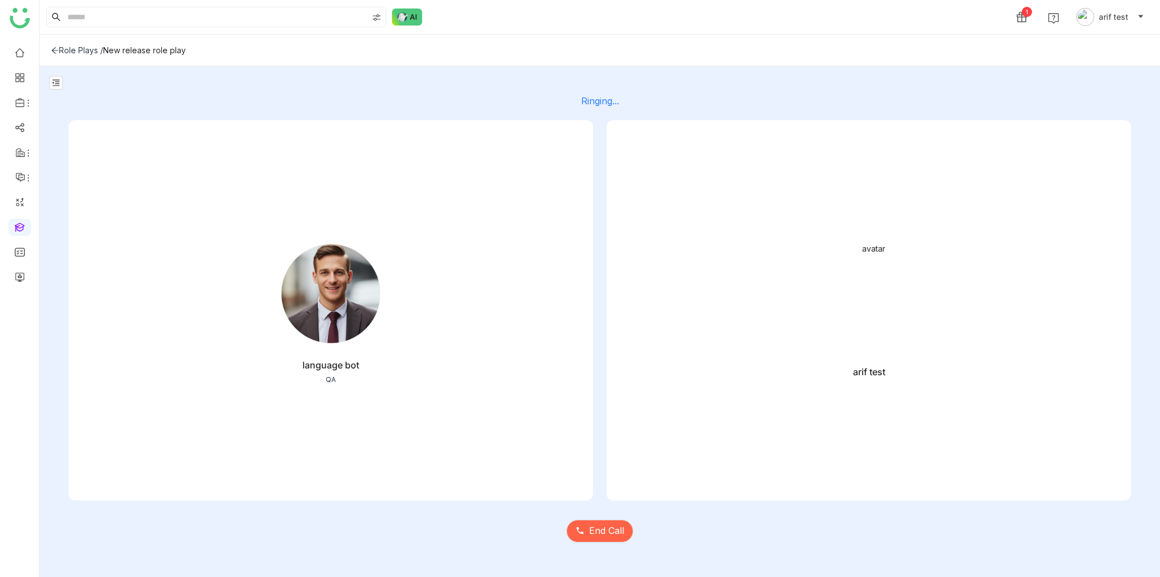
click at [621, 95] on div "Ringing..." at bounding box center [600, 100] width 1063 height 11
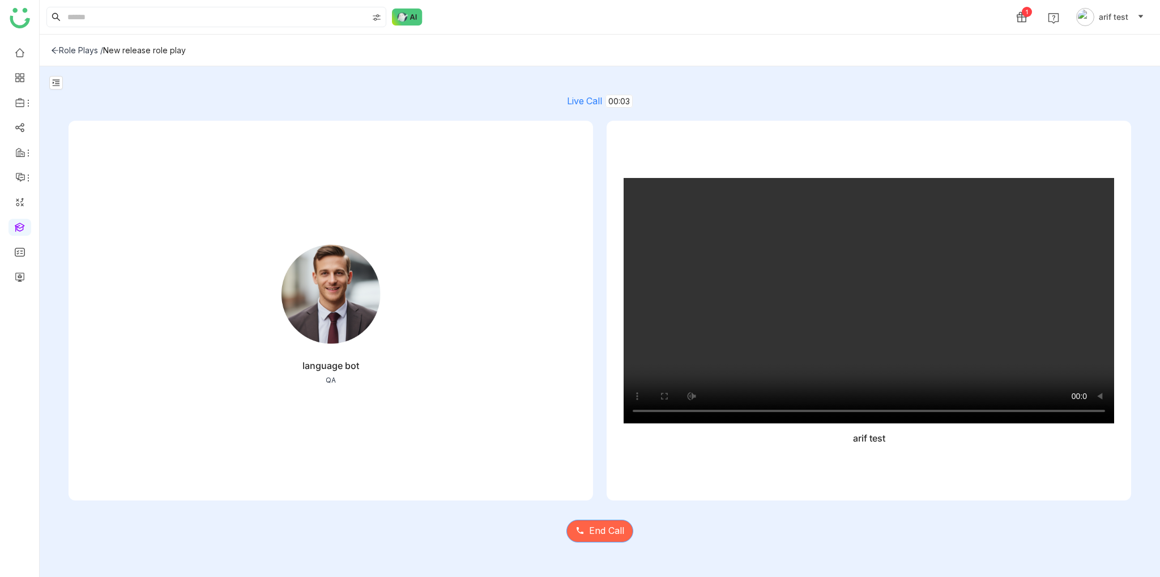
click at [613, 522] on button "End Call" at bounding box center [599, 530] width 67 height 23
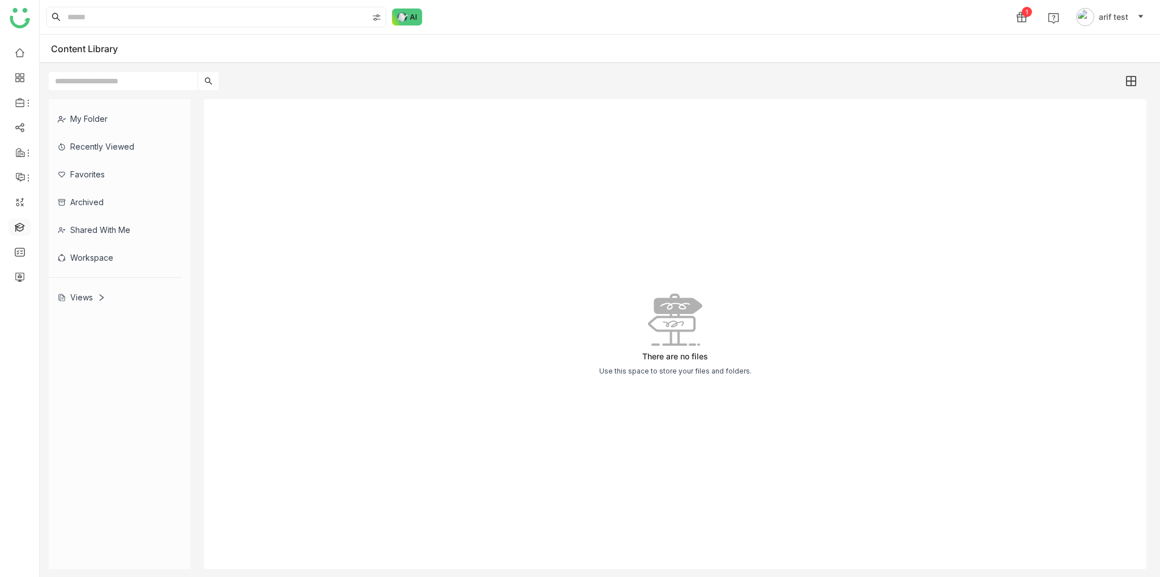
click at [25, 227] on link at bounding box center [20, 226] width 10 height 10
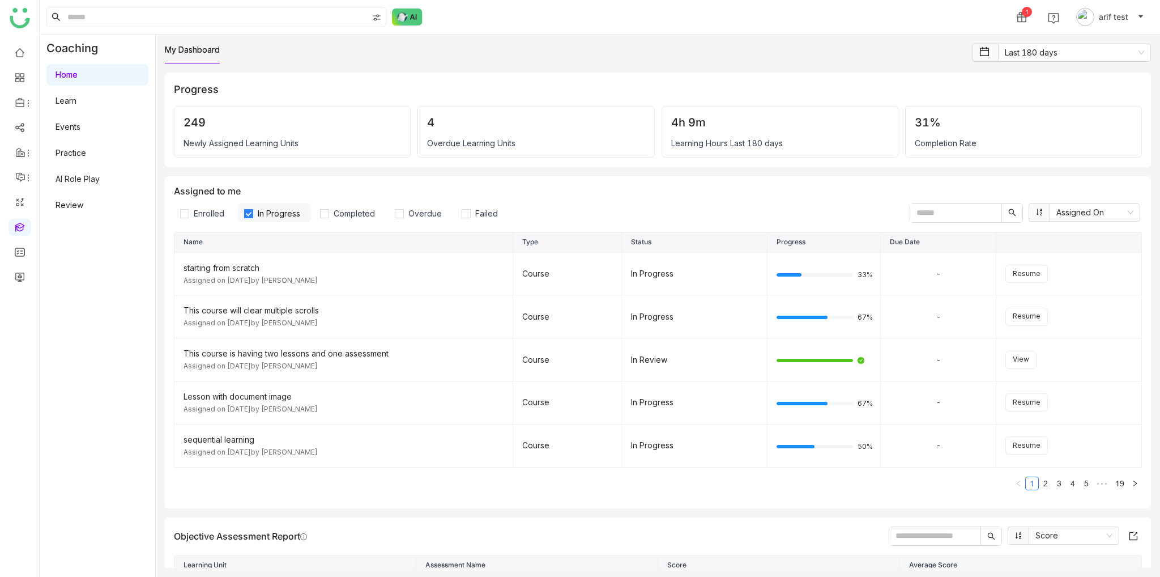
click at [84, 184] on link "AI Role Play" at bounding box center [78, 179] width 44 height 10
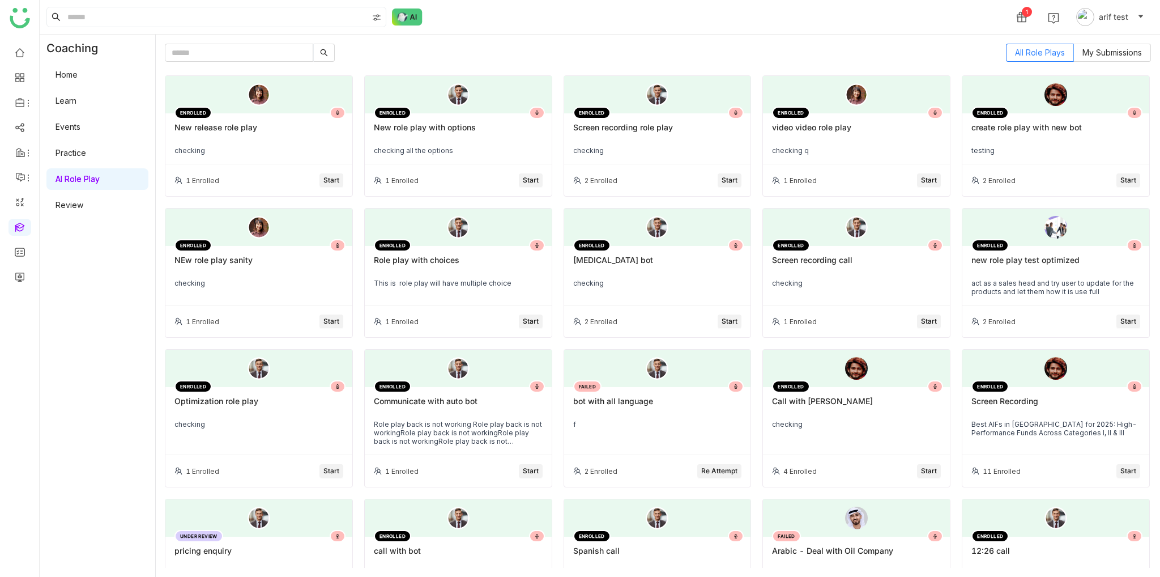
click at [311, 127] on div "New release role play" at bounding box center [258, 131] width 169 height 19
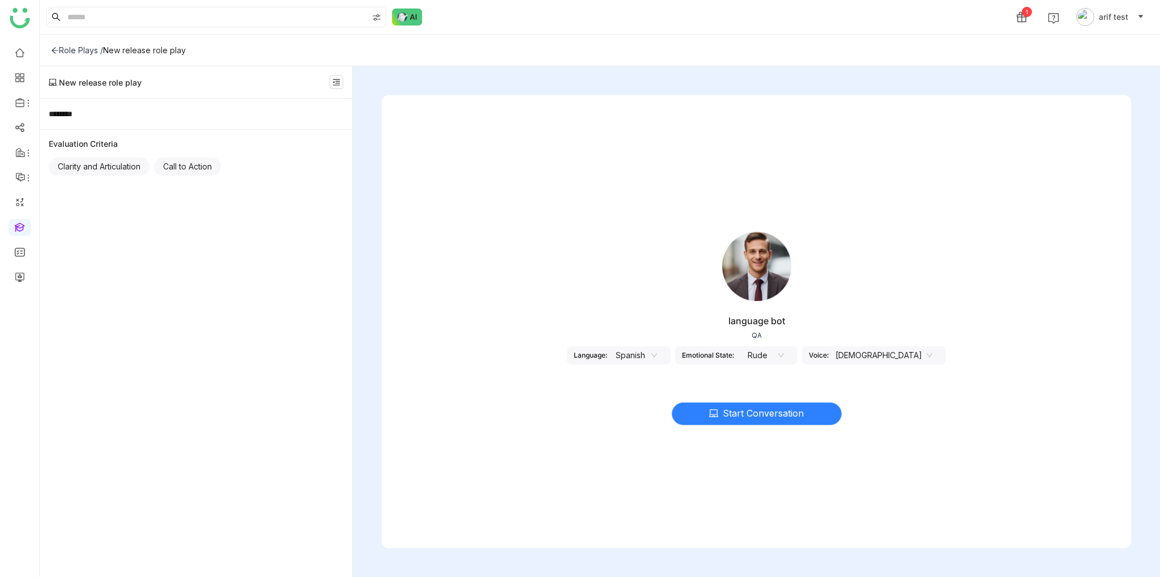
click at [811, 420] on button "Start Conversation" at bounding box center [757, 413] width 170 height 23
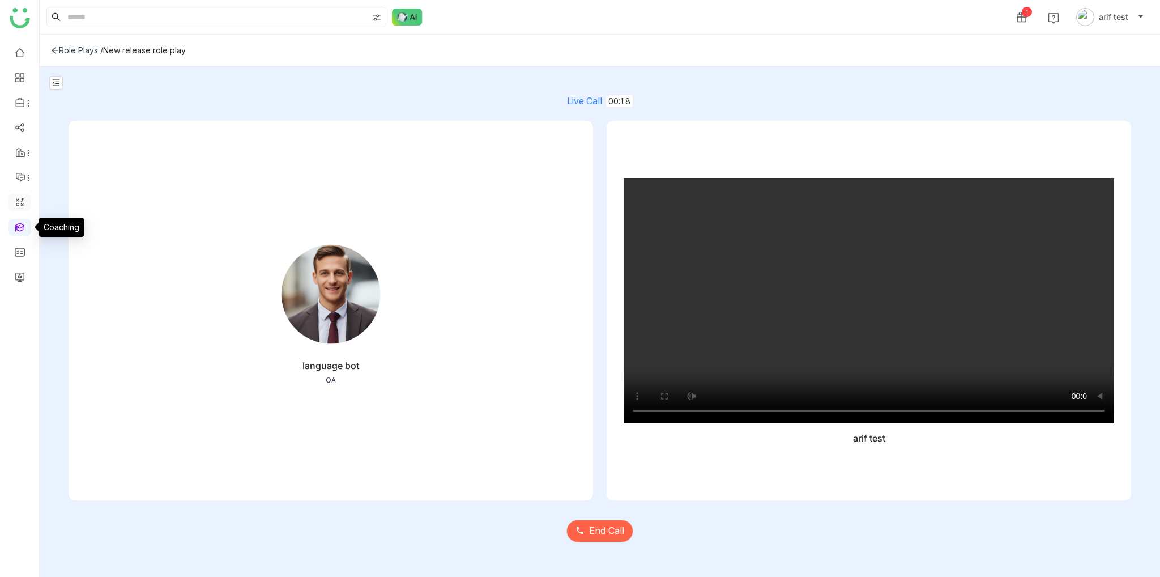
click at [24, 199] on link at bounding box center [20, 202] width 10 height 10
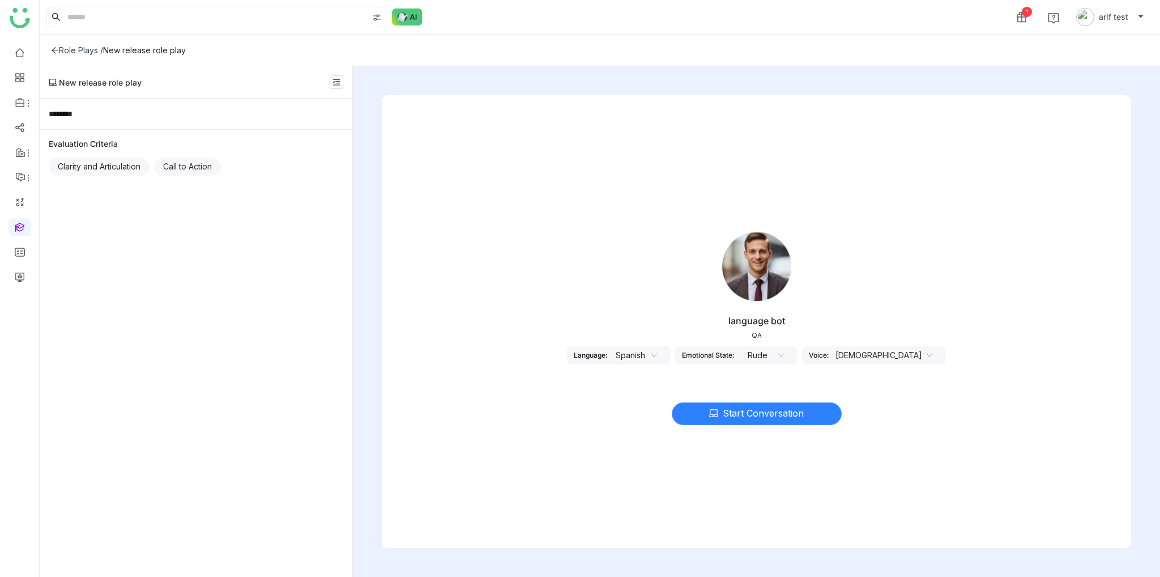
drag, startPoint x: 723, startPoint y: 428, endPoint x: 723, endPoint y: 420, distance: 8.0
click at [724, 427] on div "Start Conversation" at bounding box center [756, 407] width 749 height 48
click at [723, 419] on span "Start Conversation" at bounding box center [763, 413] width 81 height 14
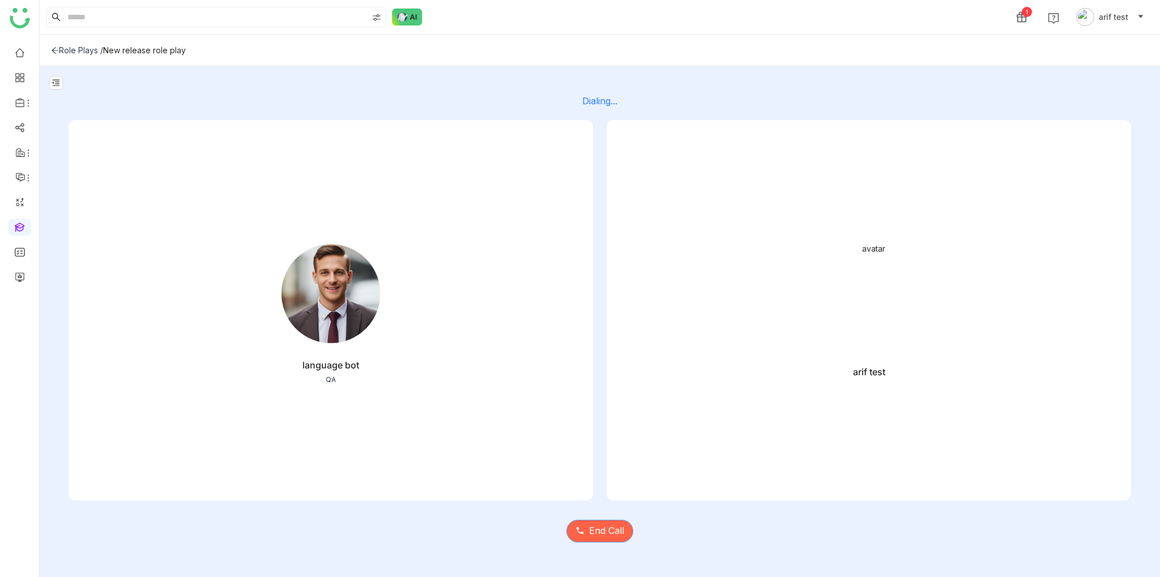
click at [604, 536] on span "End Call" at bounding box center [606, 530] width 35 height 14
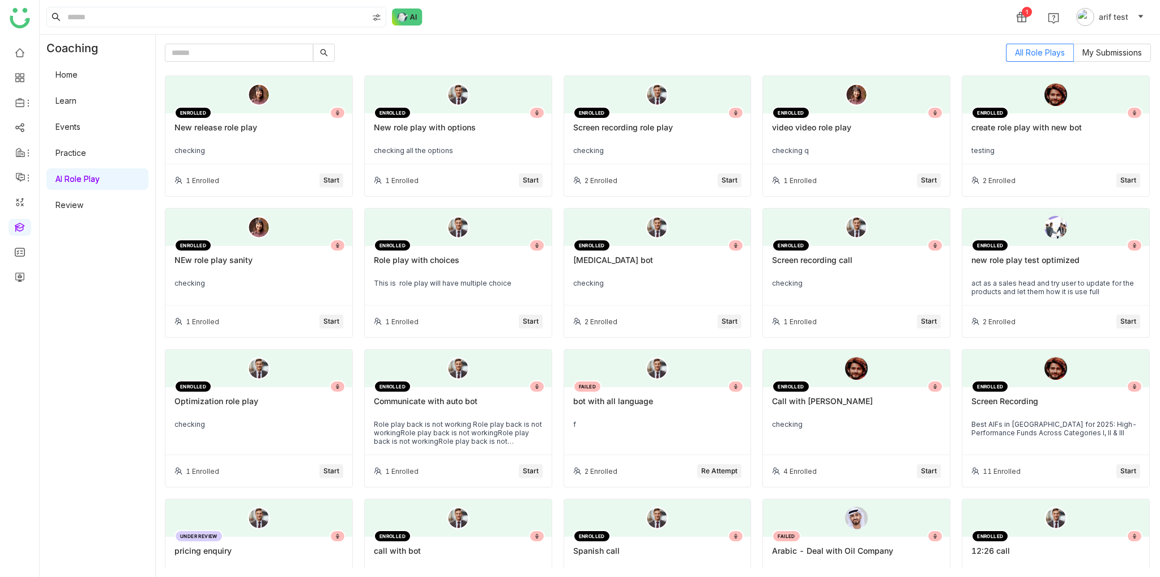
click at [319, 144] on div "ENROLLED New release role play checking" at bounding box center [258, 138] width 187 height 51
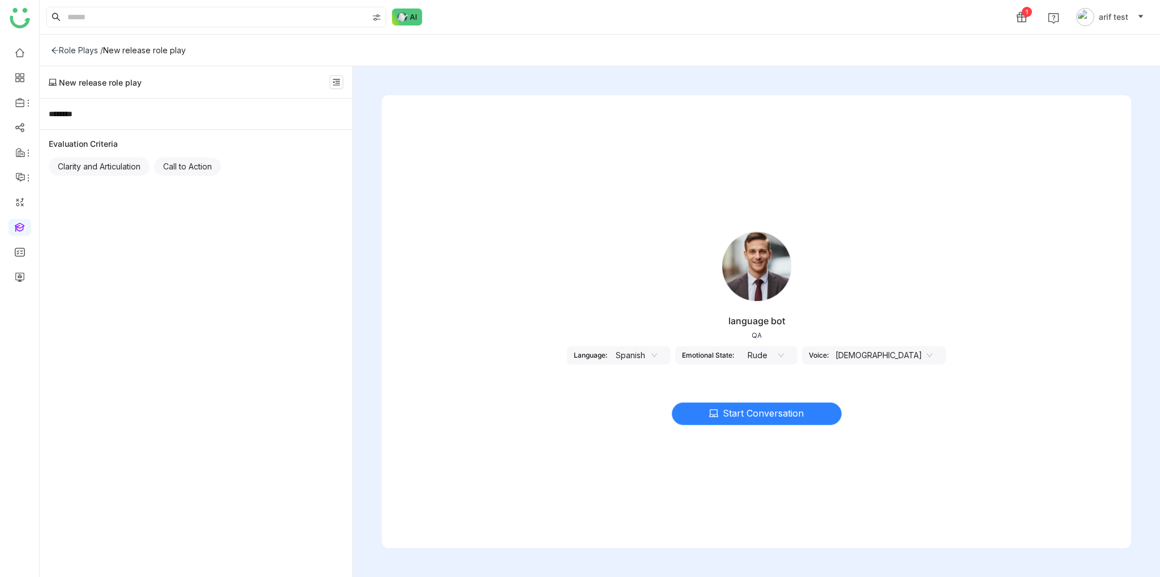
click at [773, 413] on span "Start Conversation" at bounding box center [763, 413] width 81 height 14
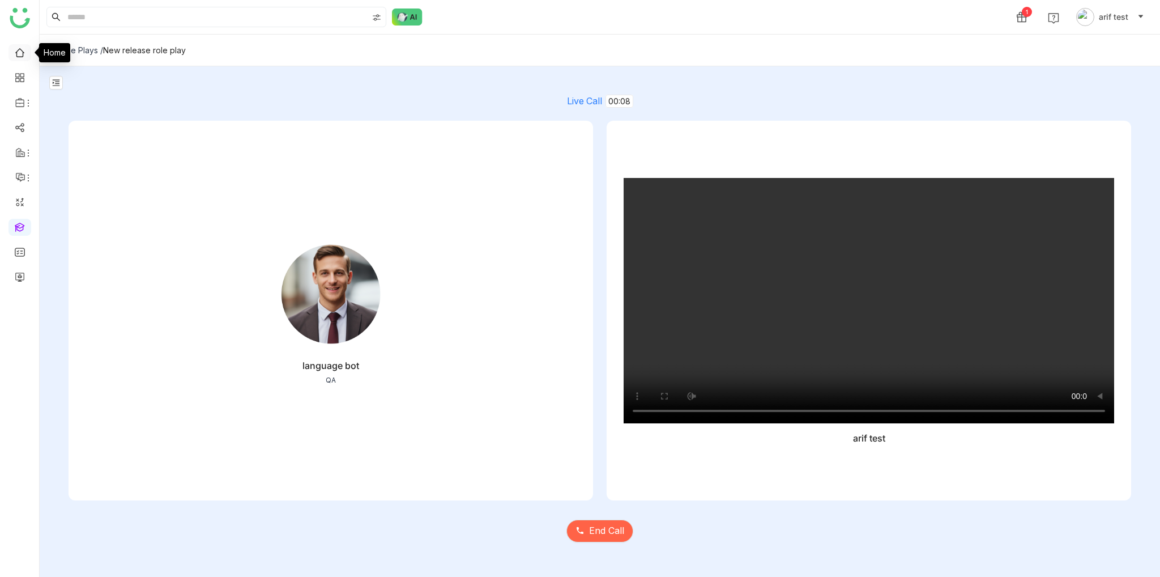
click at [19, 54] on link at bounding box center [20, 52] width 10 height 10
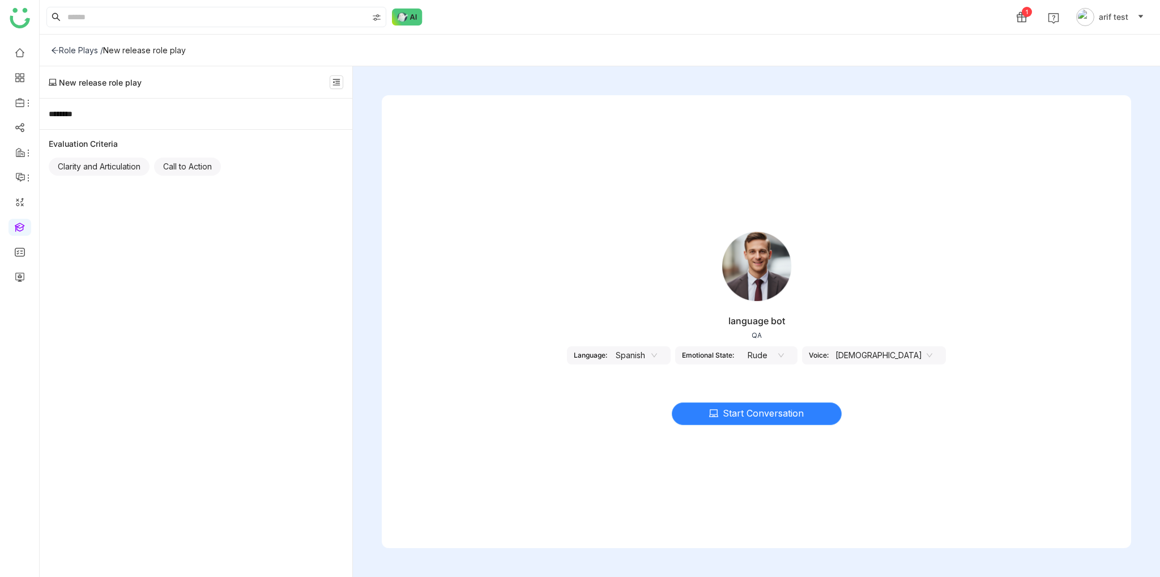
click at [748, 409] on span "Start Conversation" at bounding box center [763, 413] width 81 height 14
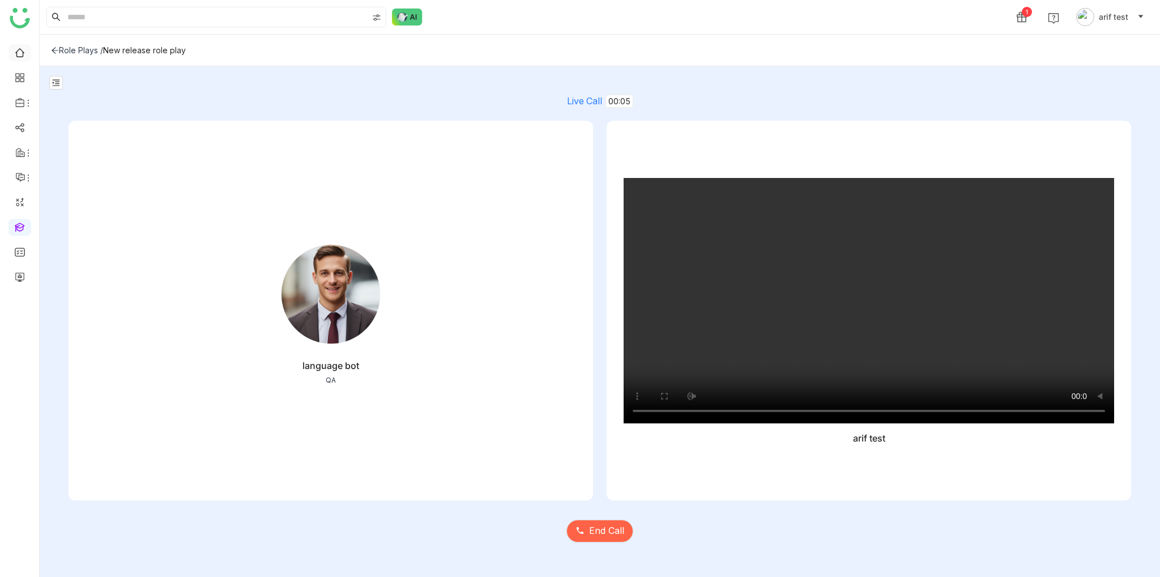
drag, startPoint x: 16, startPoint y: 49, endPoint x: 22, endPoint y: 49, distance: 5.7
click at [16, 49] on link at bounding box center [20, 52] width 10 height 10
